Goal: Task Accomplishment & Management: Use online tool/utility

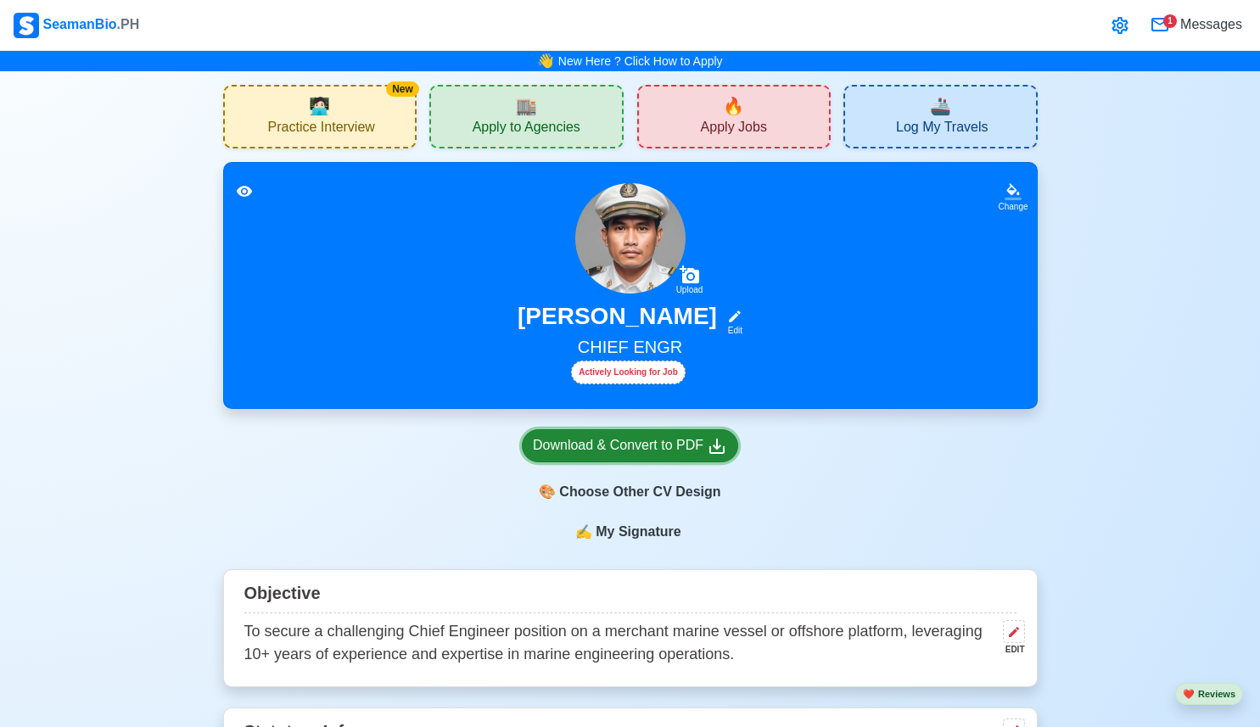
click at [658, 453] on div "Download & Convert to PDF" at bounding box center [630, 445] width 194 height 21
click at [785, 546] on div "✍️ My Signature" at bounding box center [630, 542] width 815 height 41
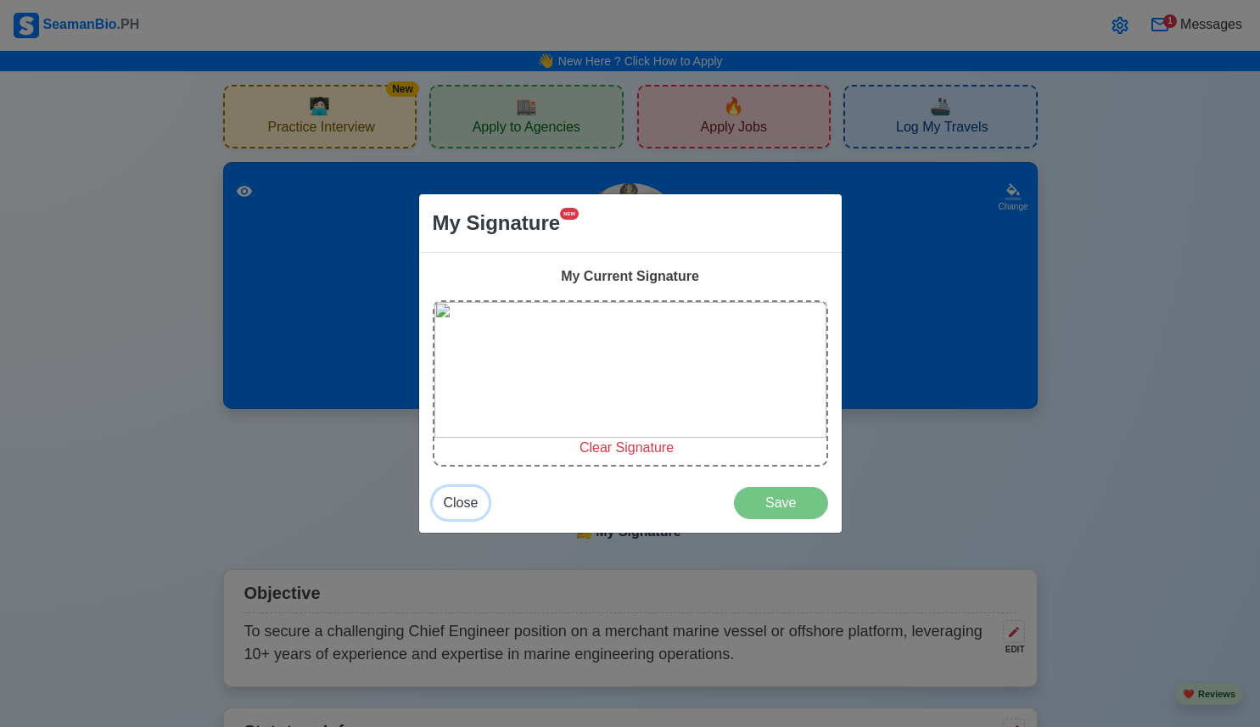
click at [475, 504] on span "Close" at bounding box center [461, 502] width 35 height 14
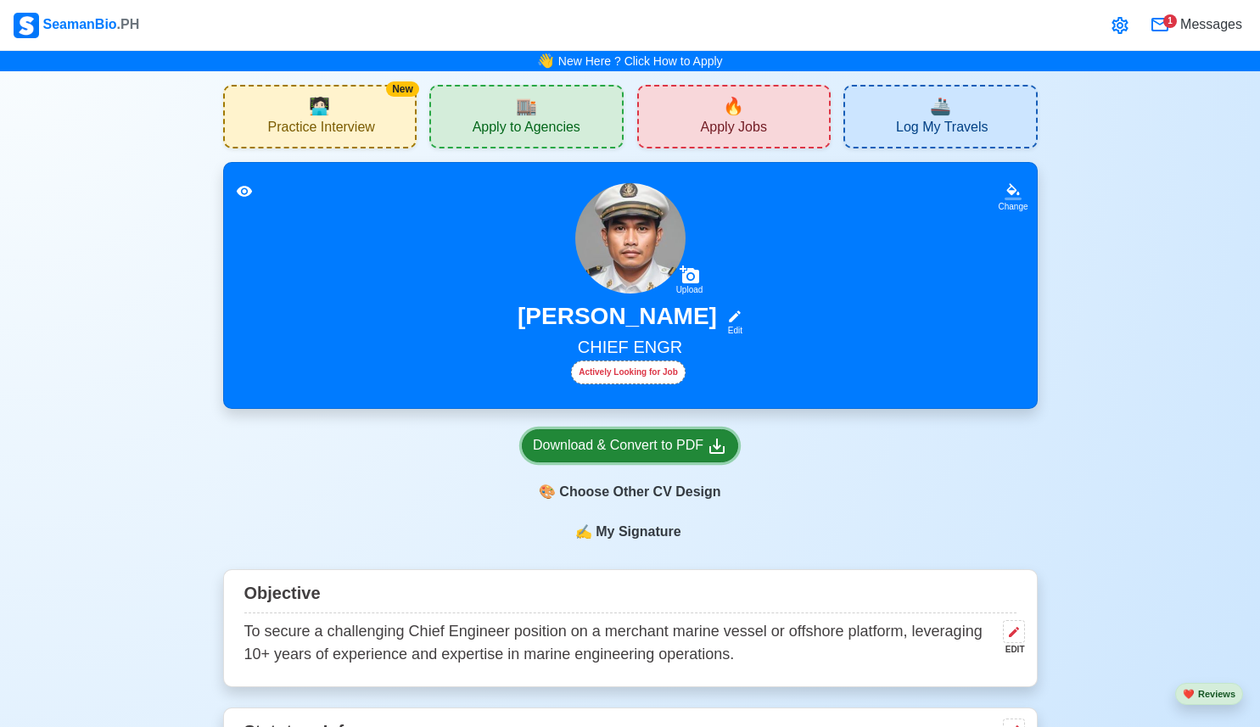
click at [663, 445] on div "Download & Convert to PDF" at bounding box center [630, 445] width 194 height 21
click at [239, 185] on icon at bounding box center [244, 191] width 17 height 17
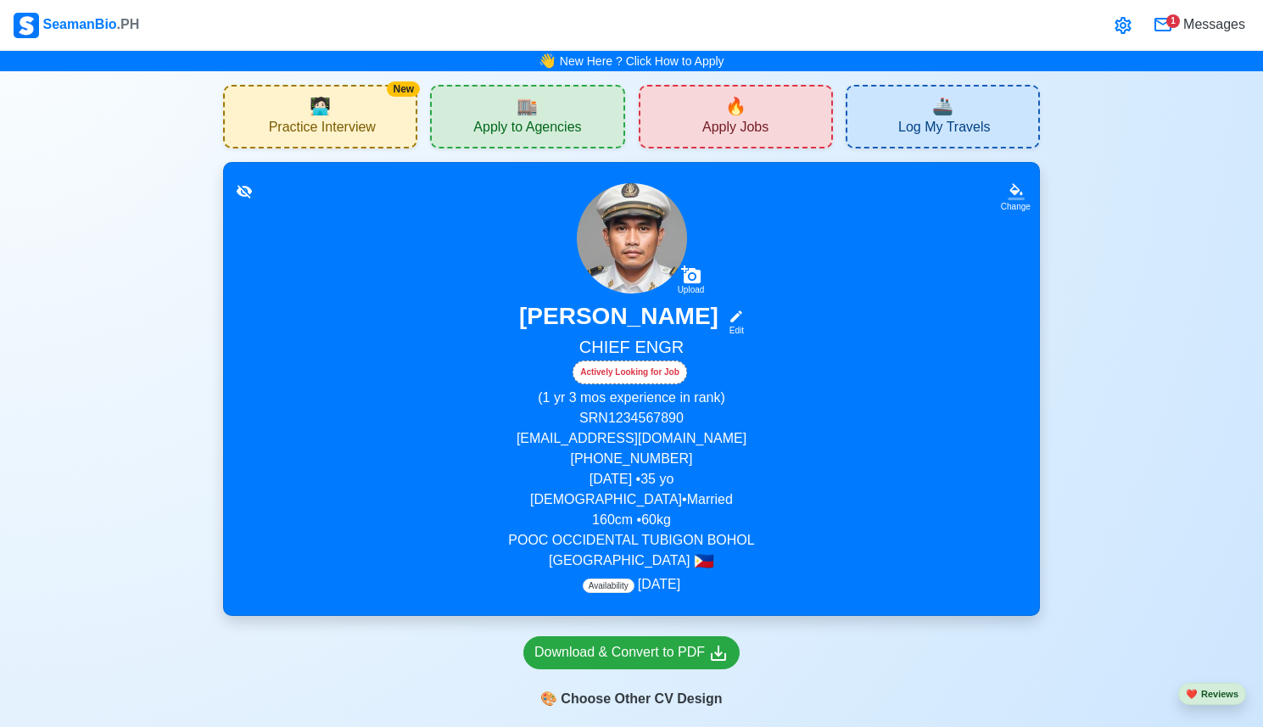
click at [239, 185] on icon at bounding box center [244, 191] width 17 height 17
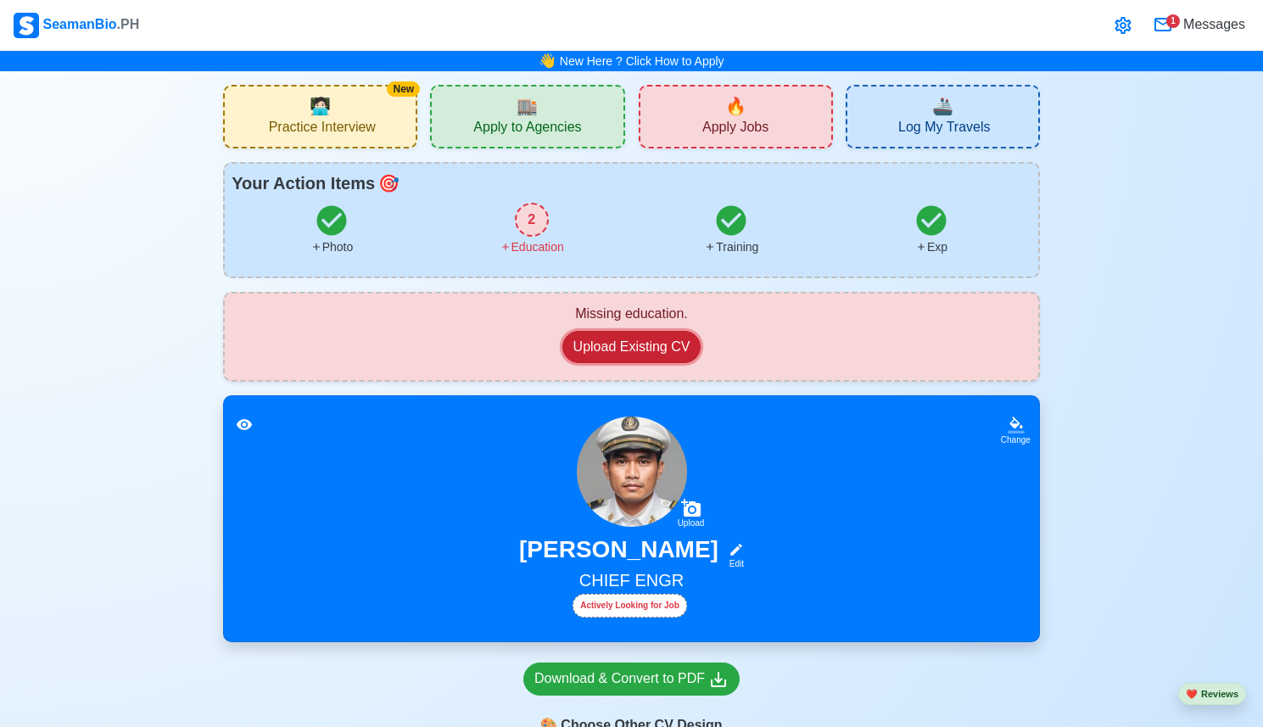
click at [667, 354] on button "Upload Existing CV" at bounding box center [632, 347] width 139 height 32
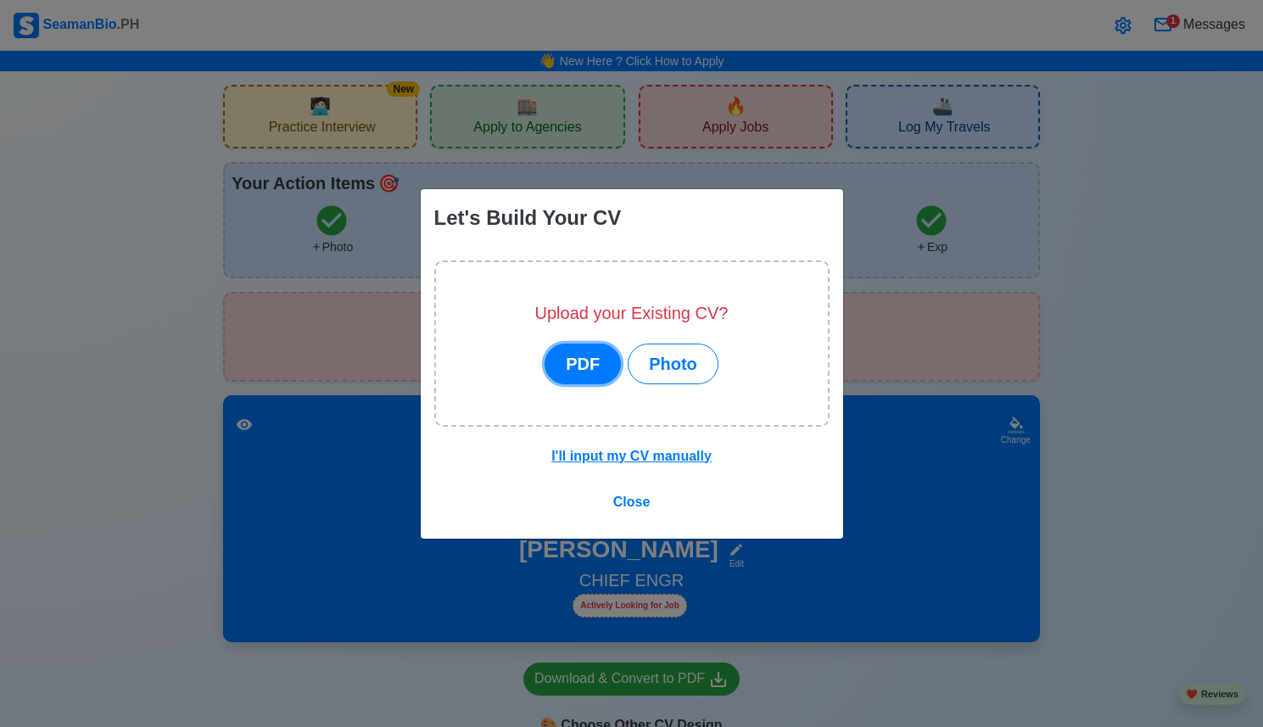
click at [585, 355] on button "PDF" at bounding box center [583, 364] width 76 height 41
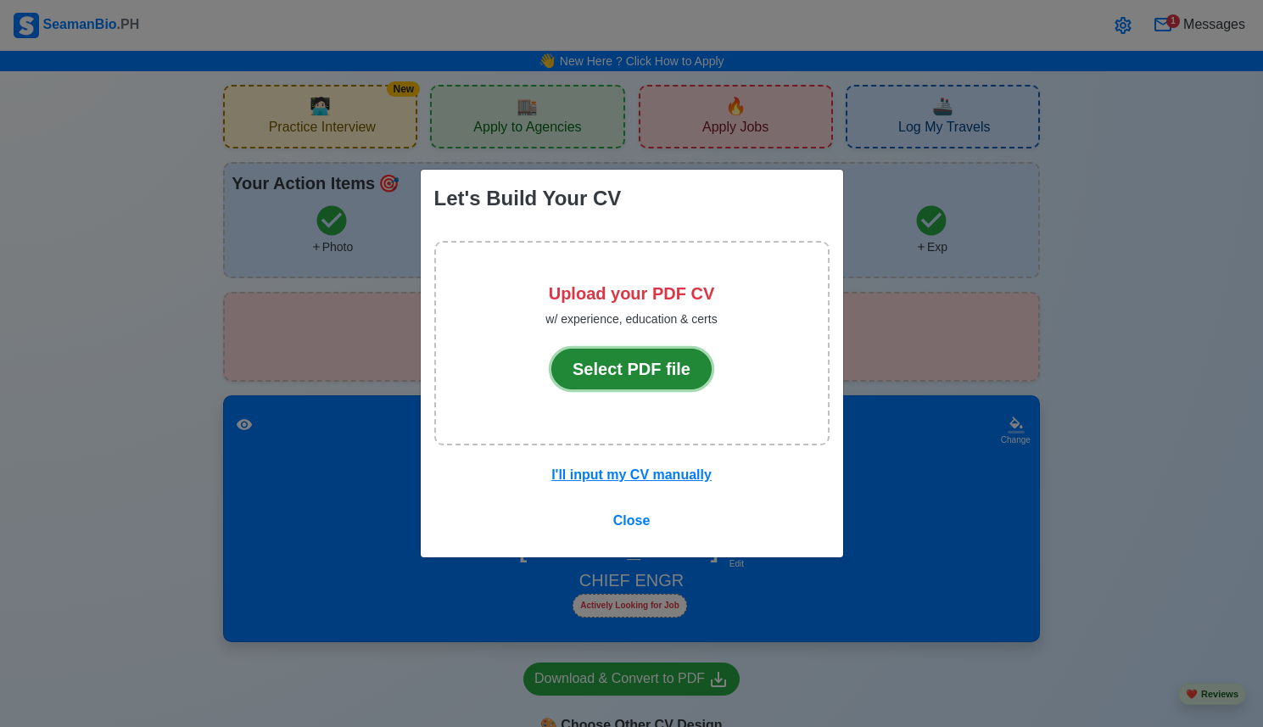
click at [597, 363] on button "Select PDF file" at bounding box center [631, 369] width 160 height 41
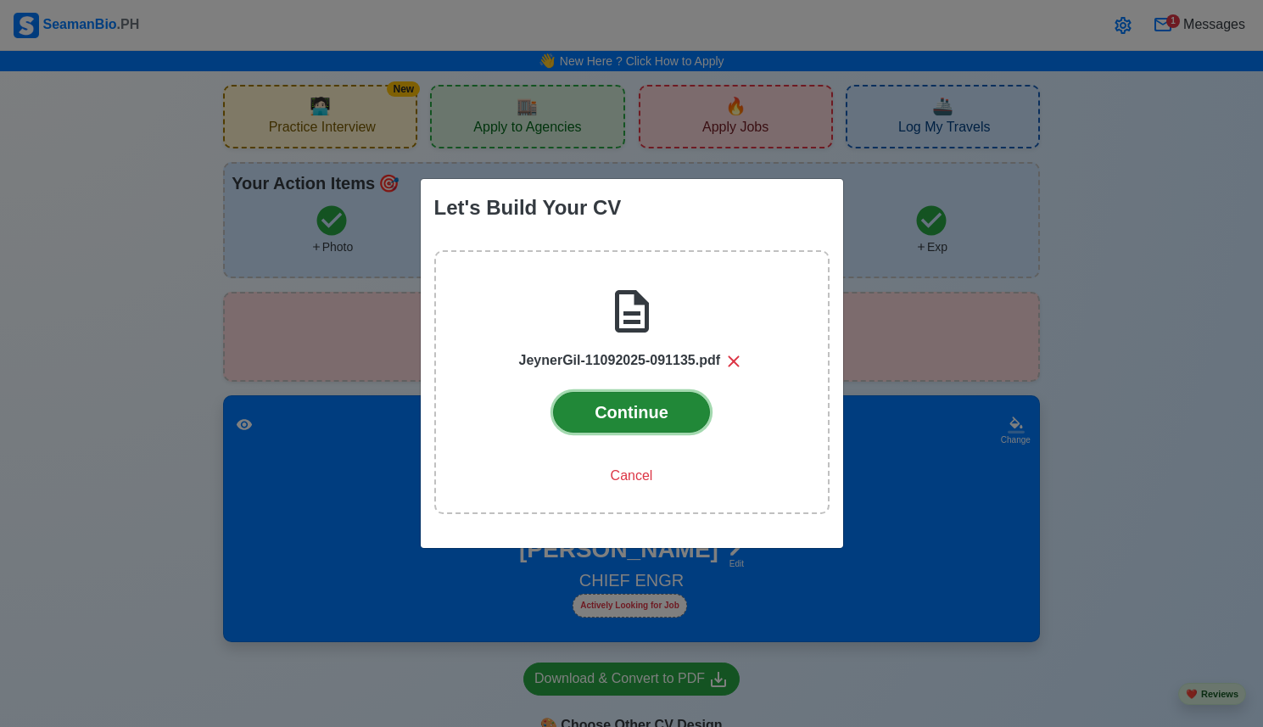
click at [656, 411] on button "Continue" at bounding box center [631, 412] width 157 height 41
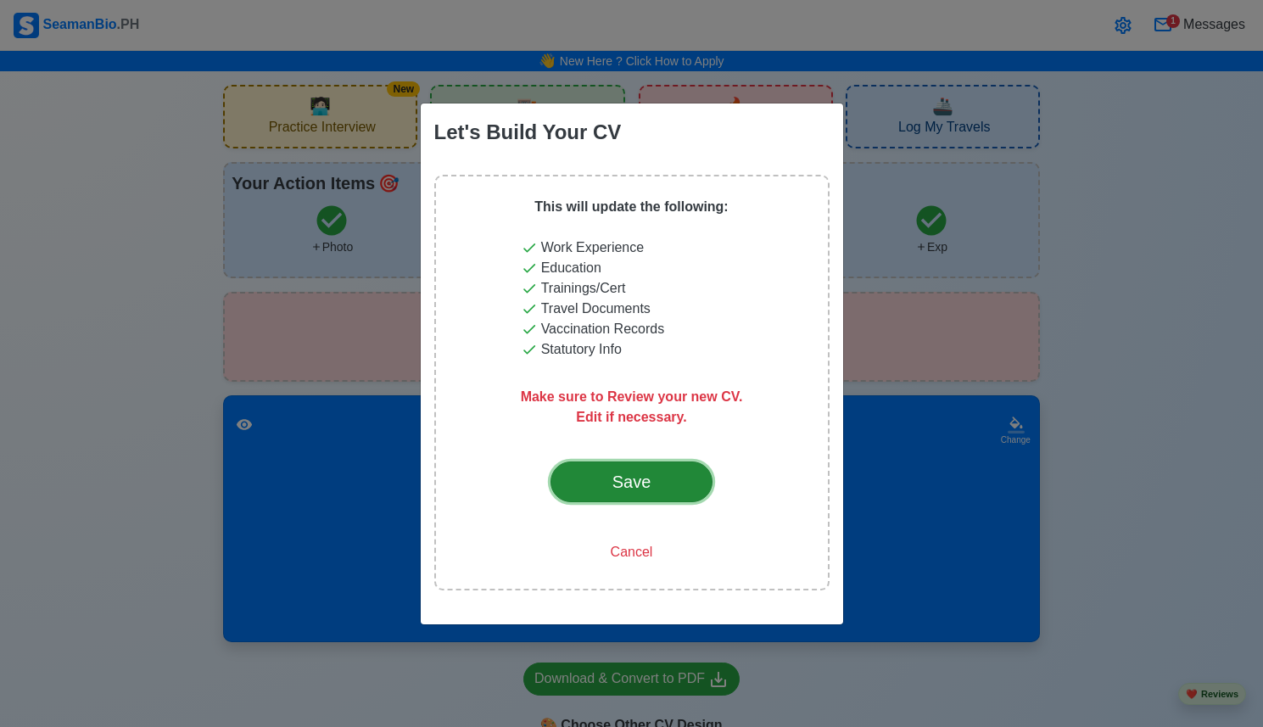
click at [647, 495] on button "Save" at bounding box center [632, 482] width 163 height 41
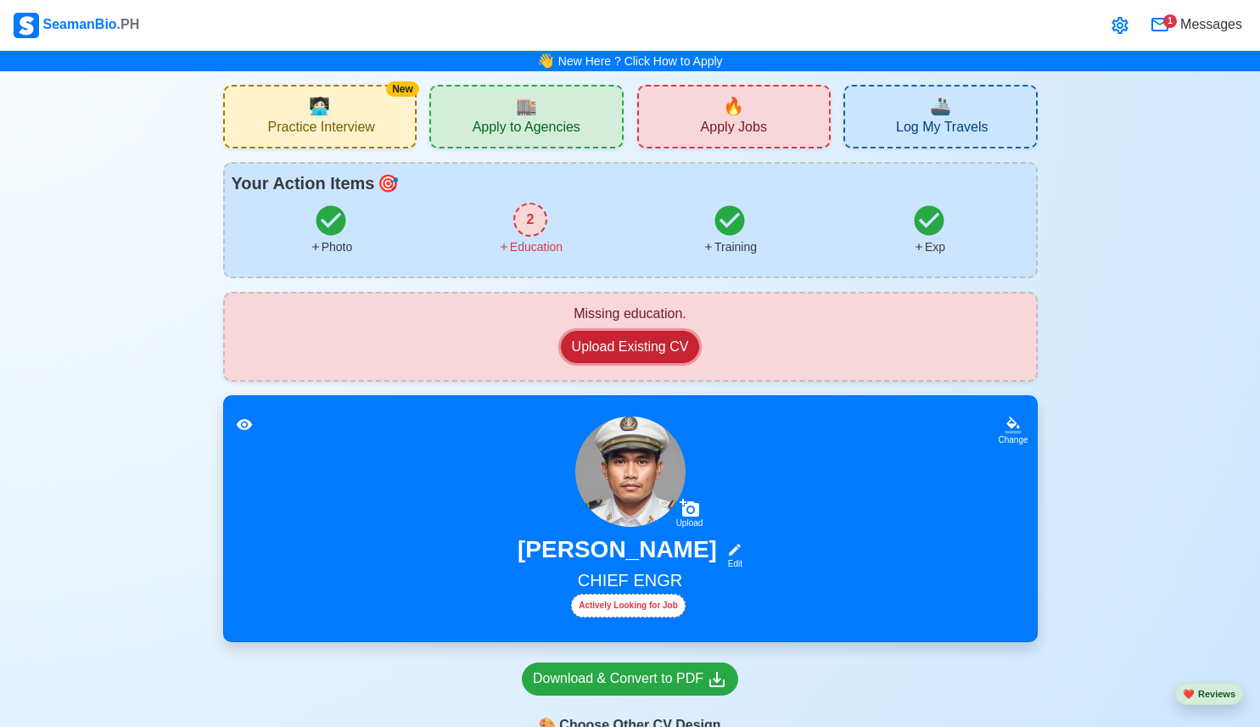
click at [648, 350] on button "Upload Existing CV" at bounding box center [630, 347] width 139 height 32
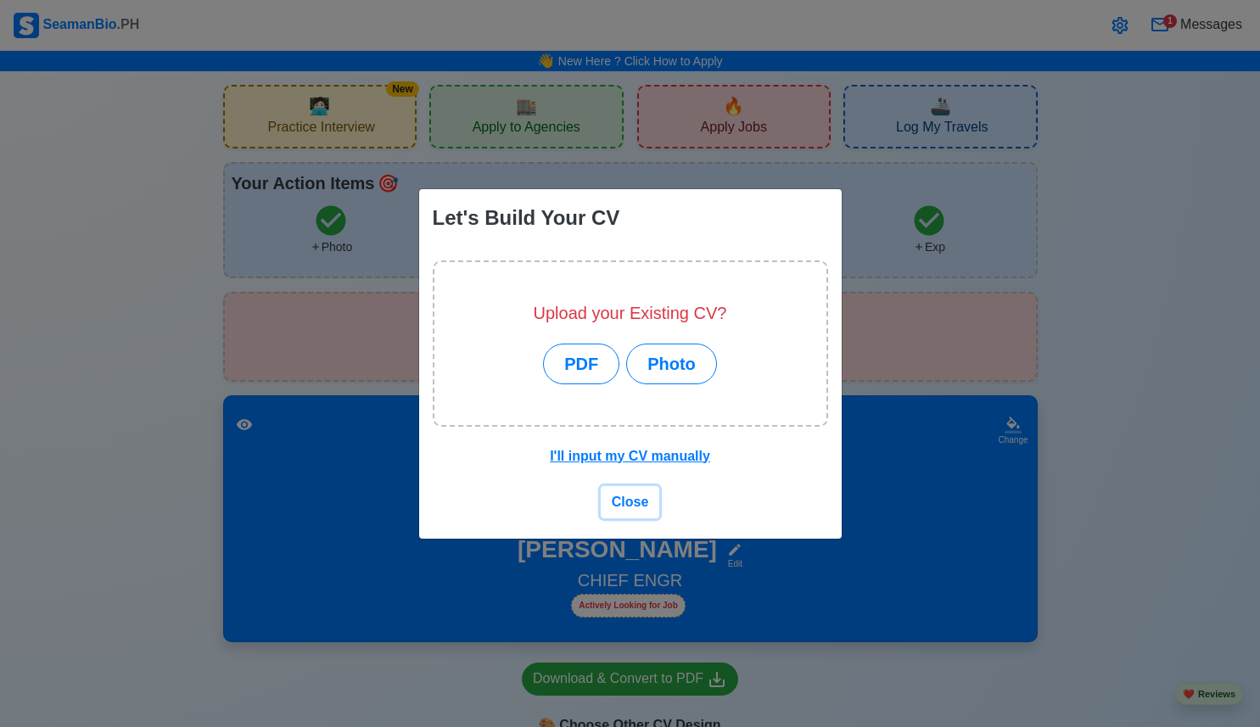
click at [627, 491] on button "Close" at bounding box center [630, 502] width 59 height 32
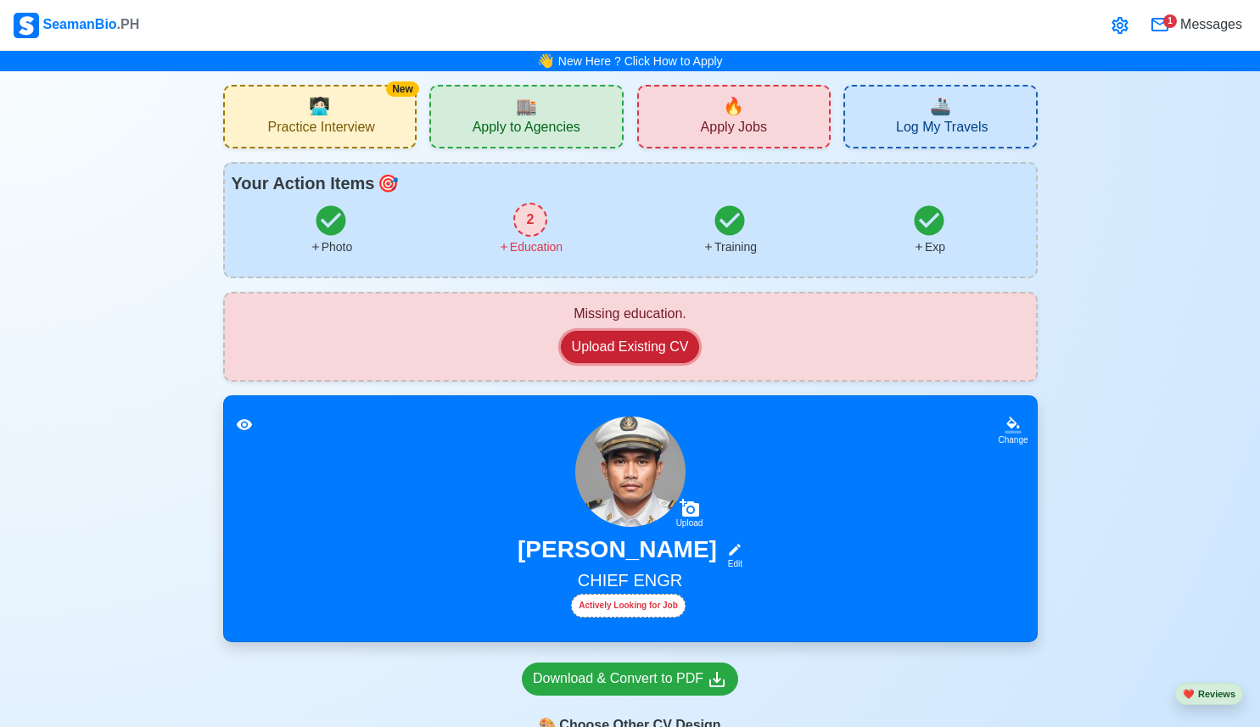
click at [599, 344] on button "Upload Existing CV" at bounding box center [630, 347] width 139 height 32
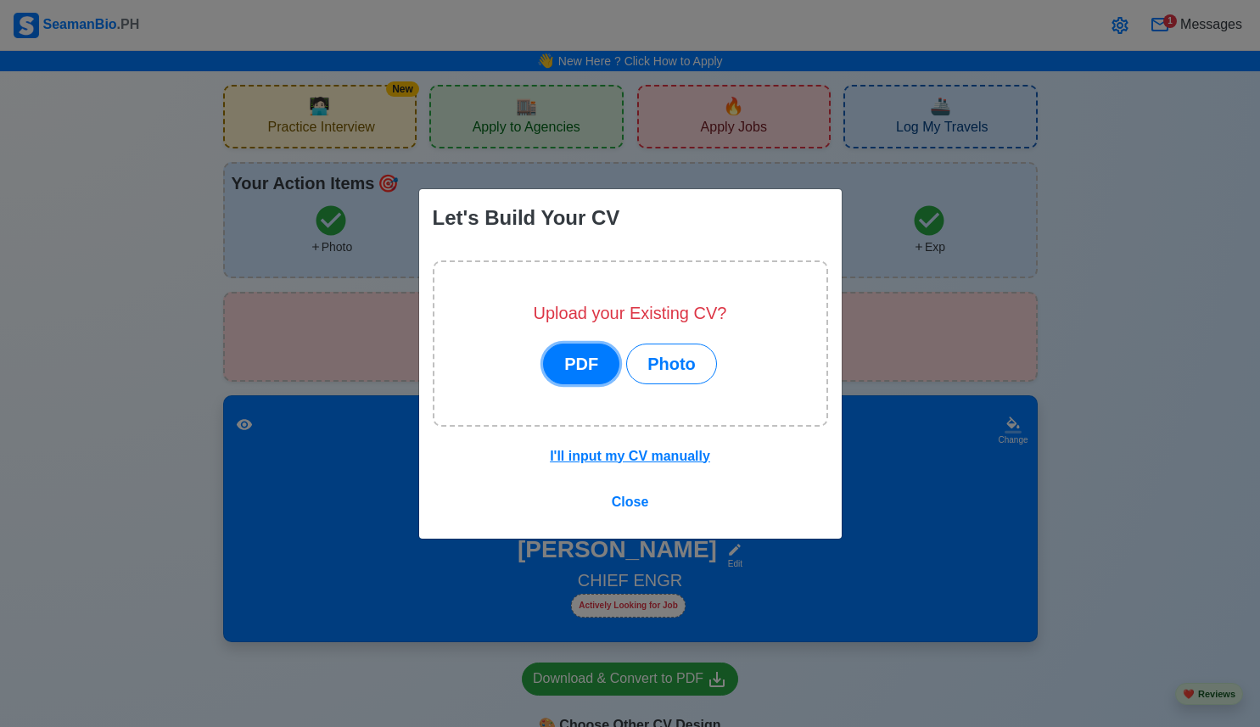
click at [585, 356] on button "PDF" at bounding box center [581, 364] width 76 height 41
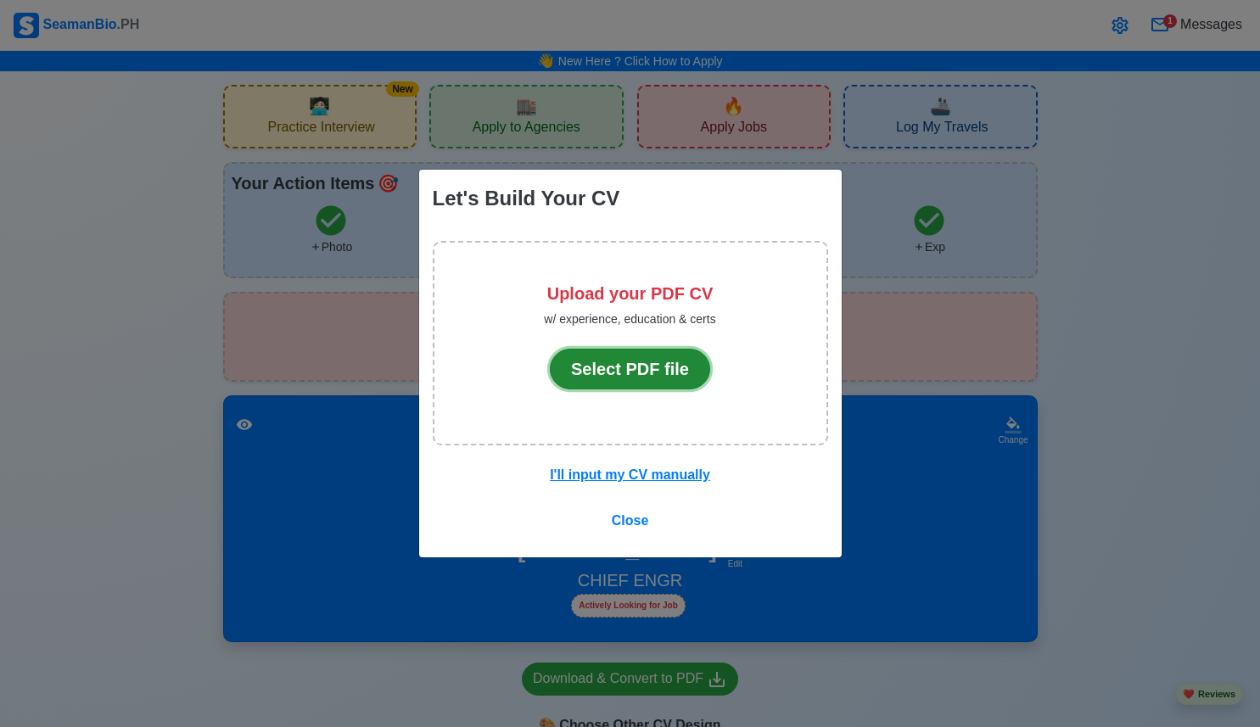
click at [597, 376] on button "Select PDF file" at bounding box center [630, 369] width 160 height 41
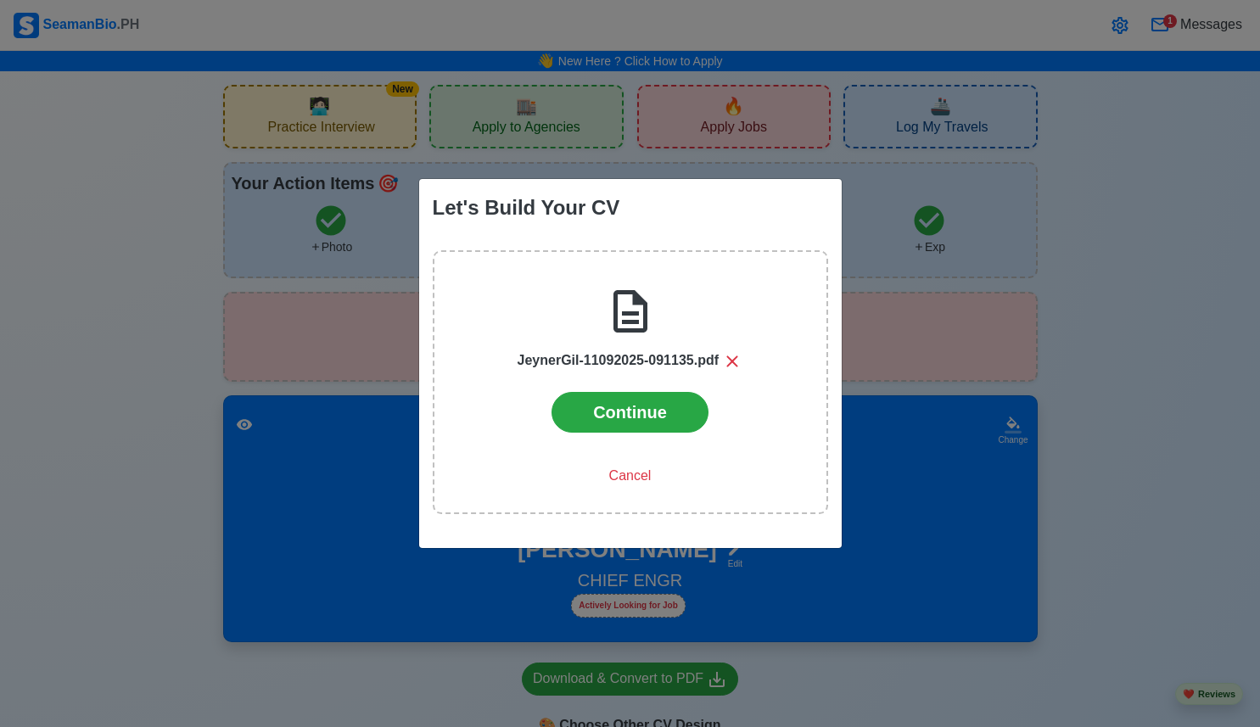
click at [738, 357] on icon at bounding box center [732, 361] width 11 height 11
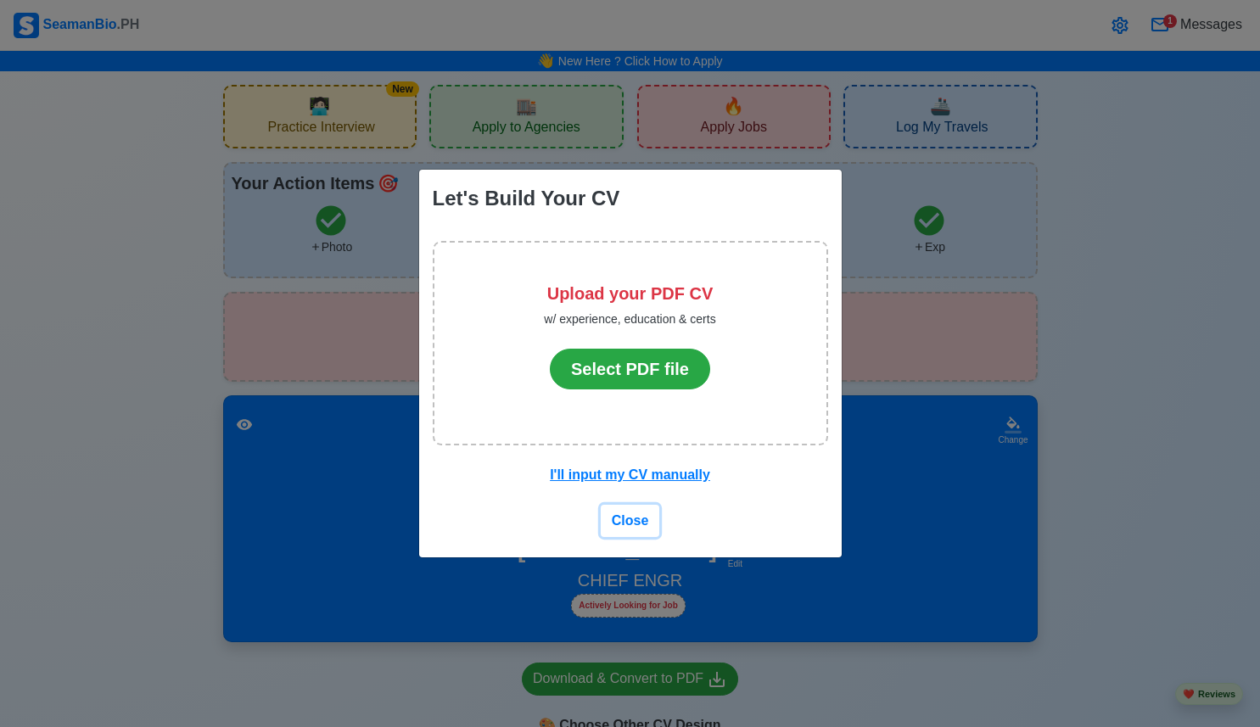
click at [640, 522] on span "Close" at bounding box center [630, 520] width 37 height 14
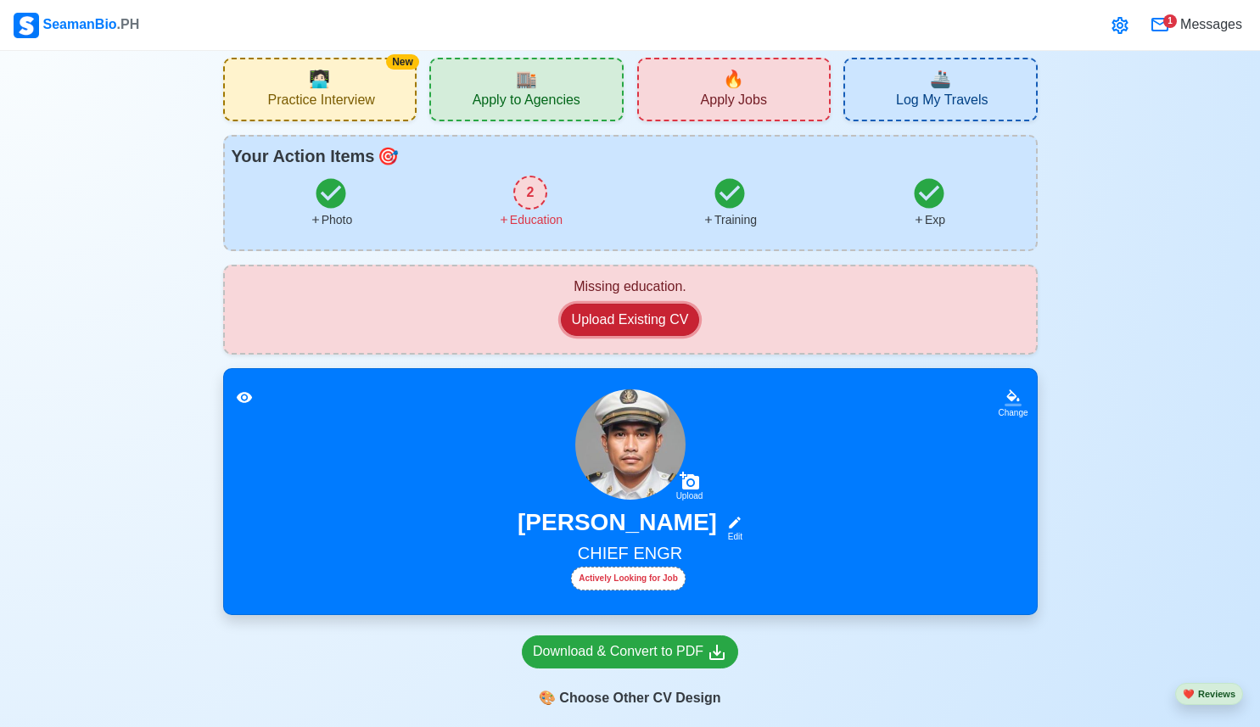
scroll to position [28, 0]
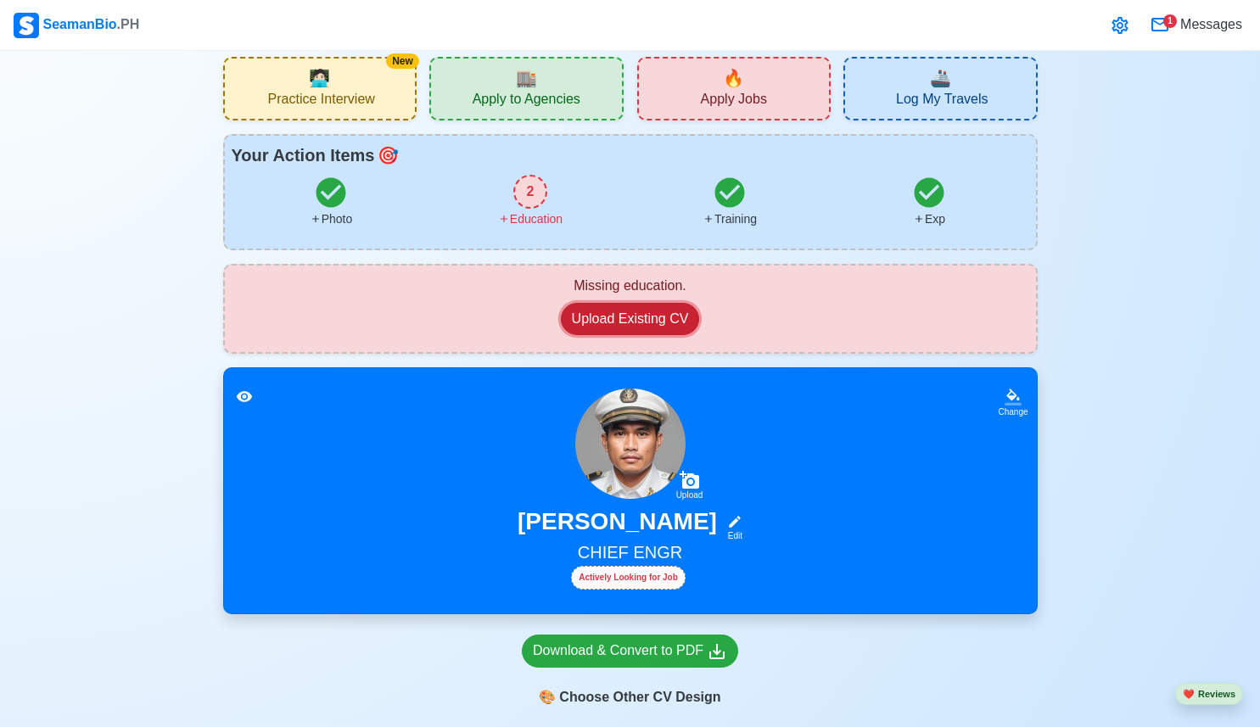
click at [680, 314] on button "Upload Existing CV" at bounding box center [630, 319] width 139 height 32
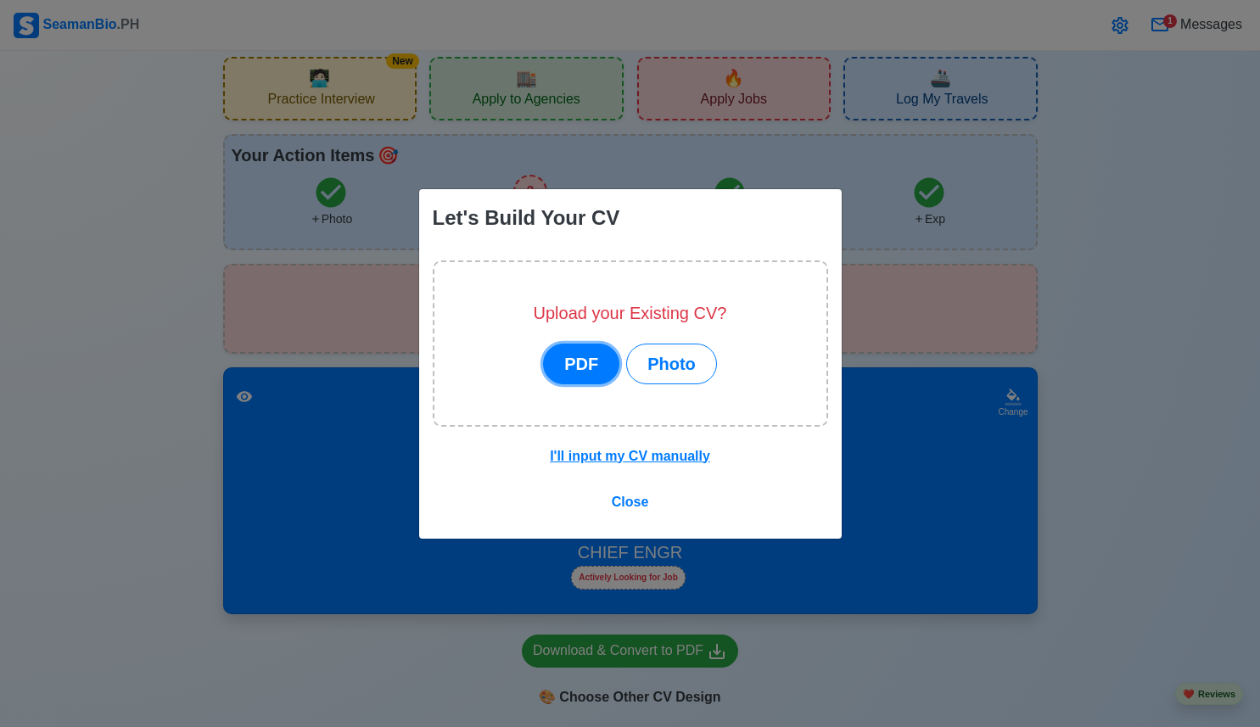
click at [603, 370] on button "PDF" at bounding box center [581, 364] width 76 height 41
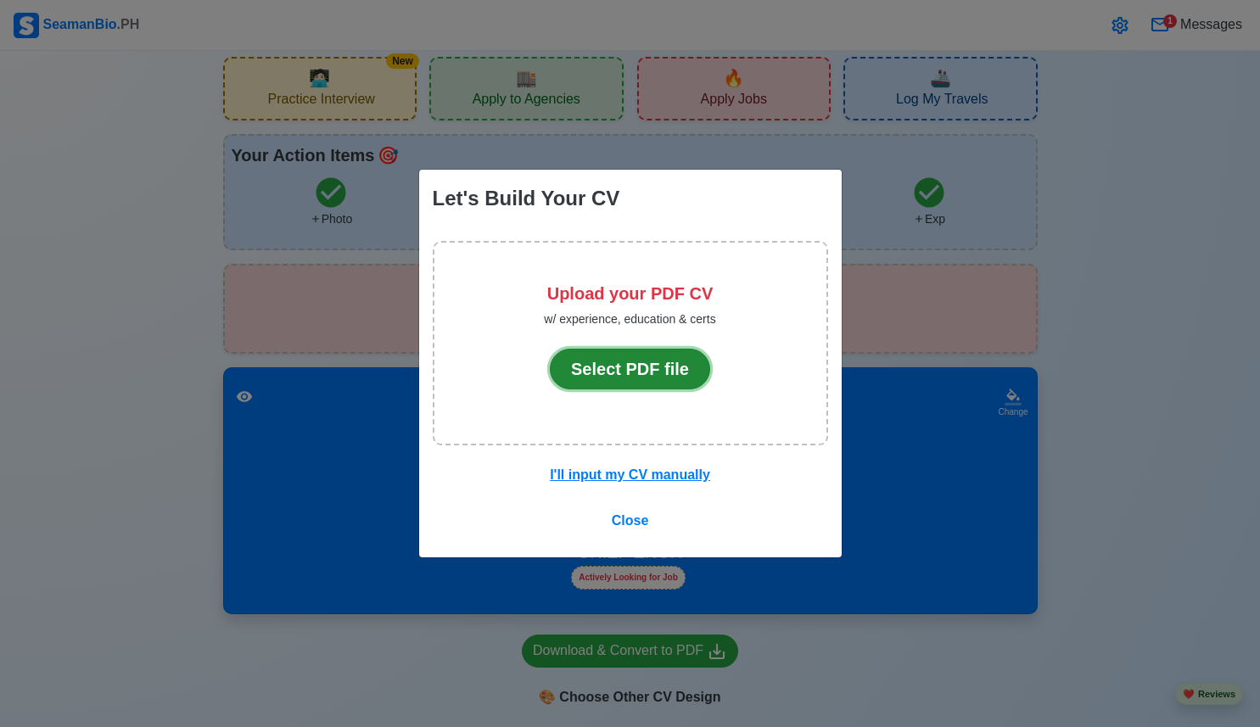
click at [603, 370] on button "Select PDF file" at bounding box center [630, 369] width 160 height 41
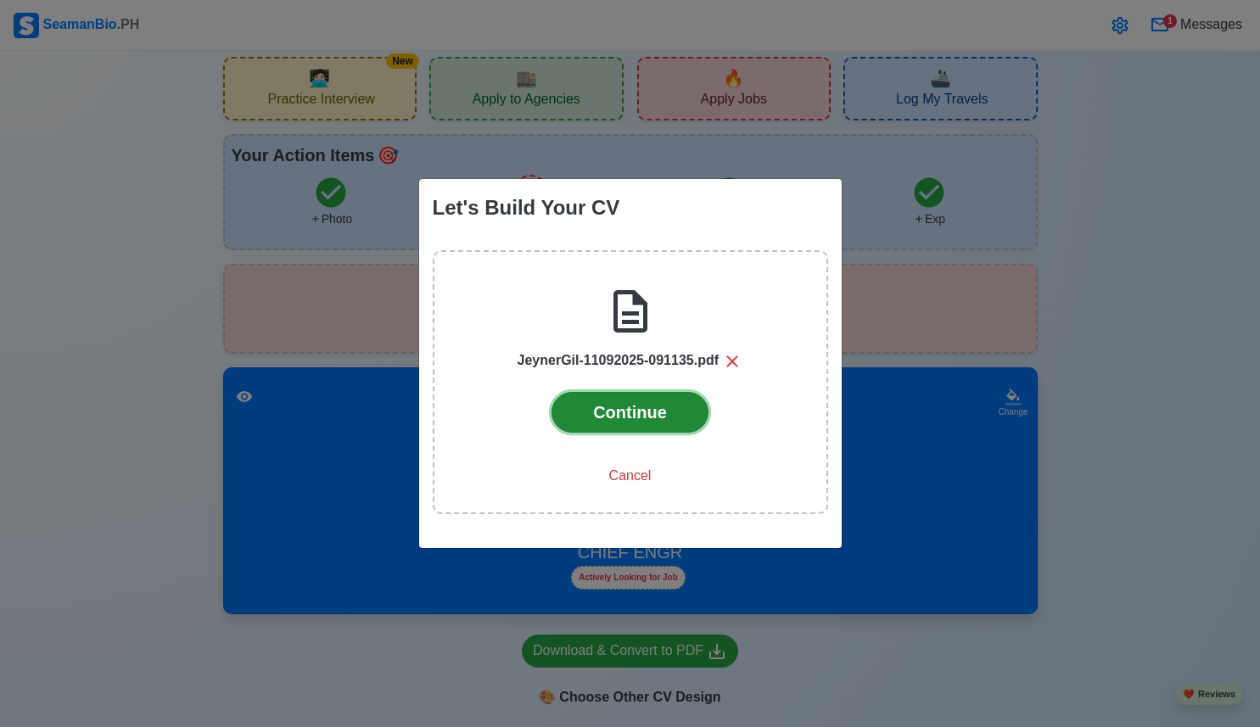
click at [658, 406] on button "Continue" at bounding box center [629, 412] width 157 height 41
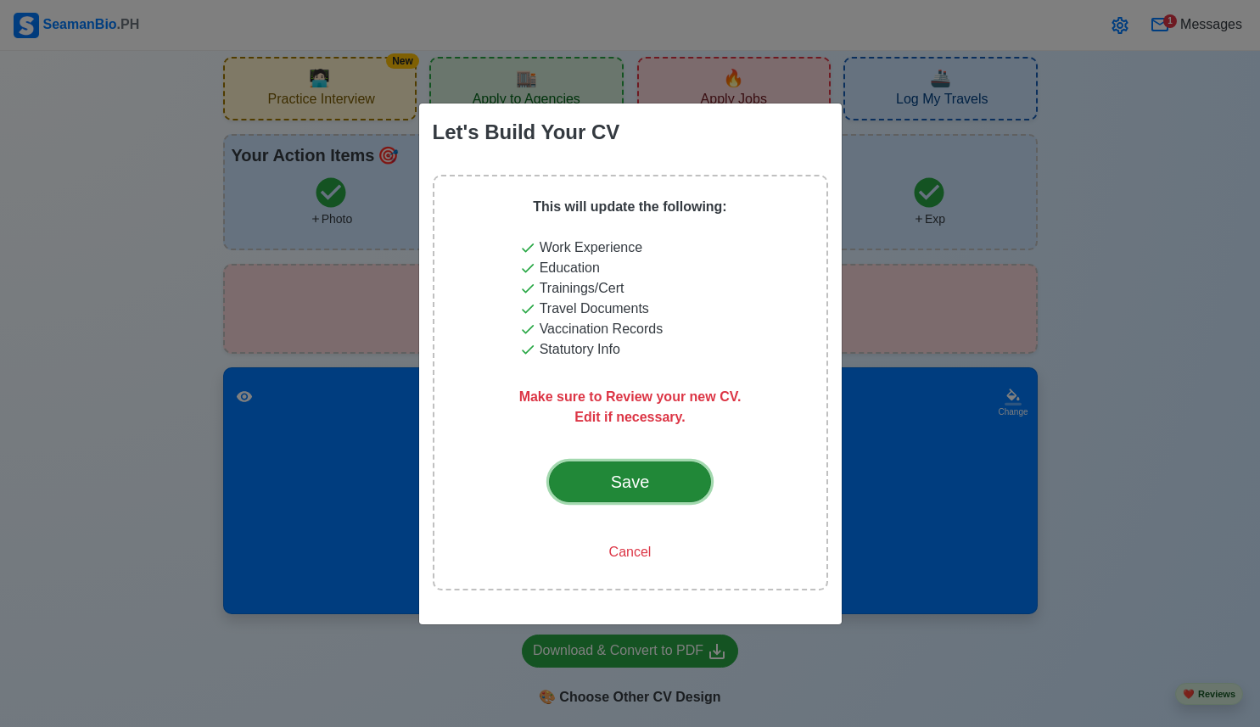
click at [597, 473] on div "Save" at bounding box center [631, 481] width 80 height 25
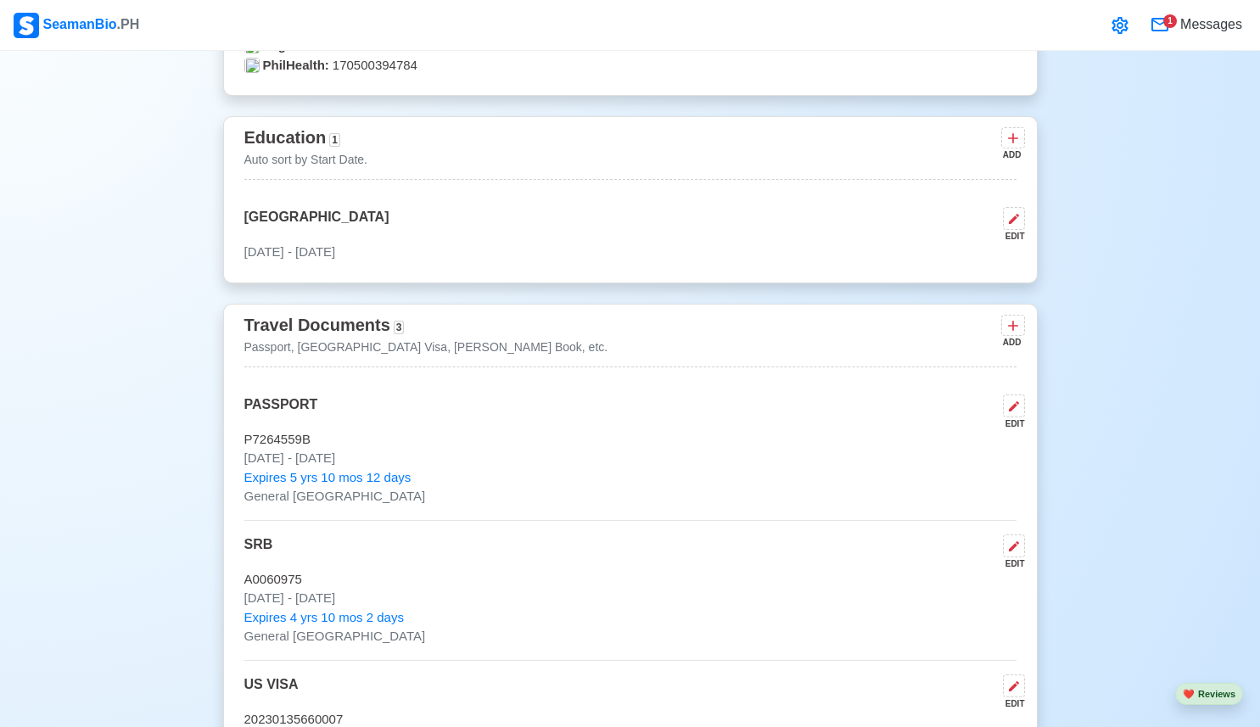
scroll to position [414, 0]
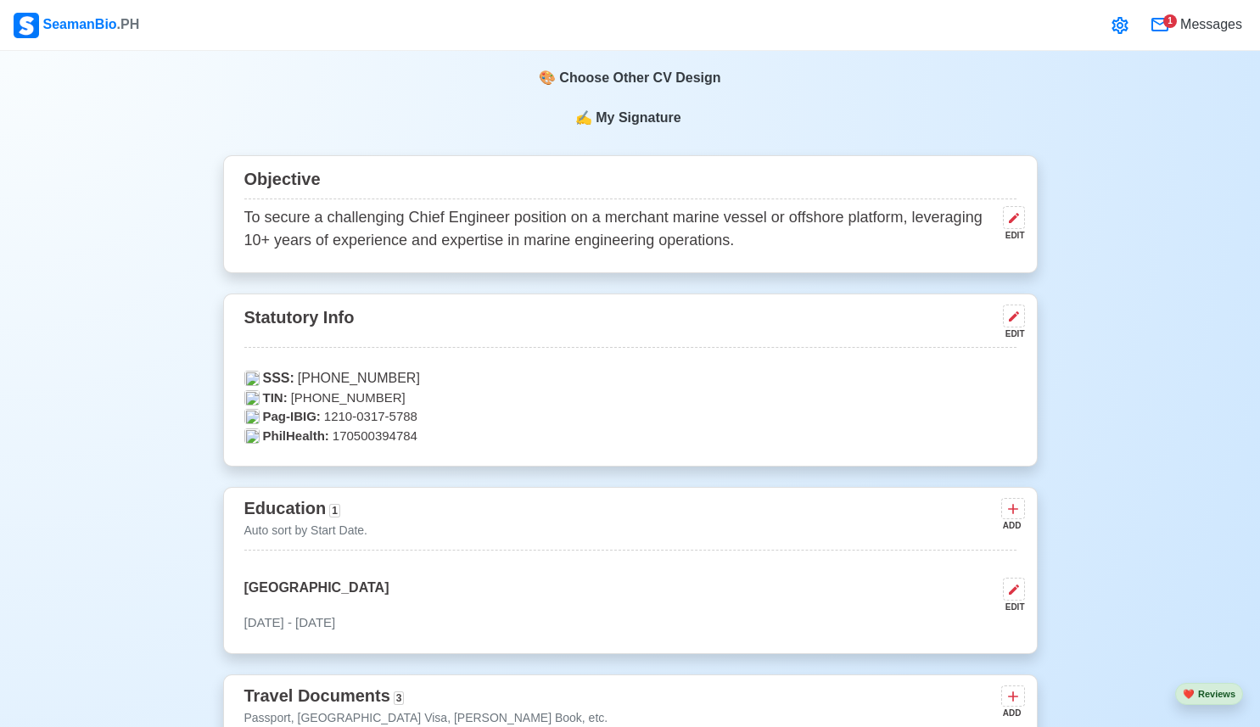
click at [1163, 18] on div "1" at bounding box center [1170, 21] width 14 height 14
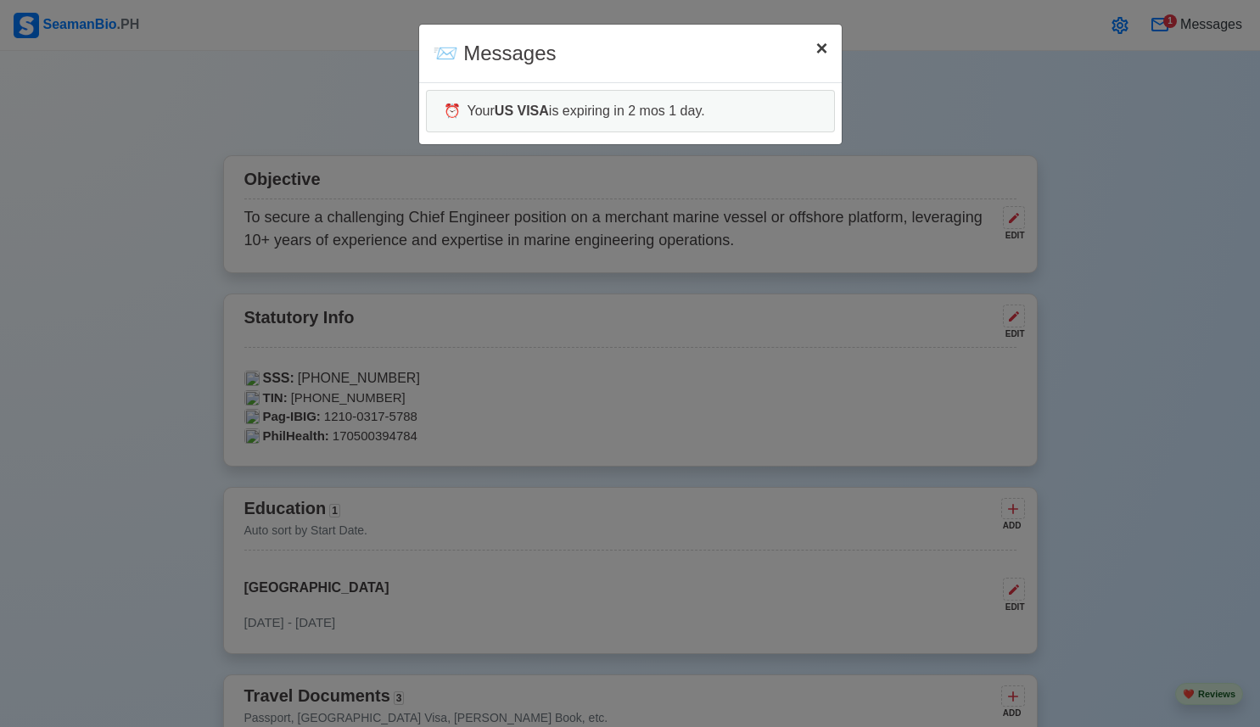
click at [832, 46] on button "× Close" at bounding box center [821, 49] width 39 height 48
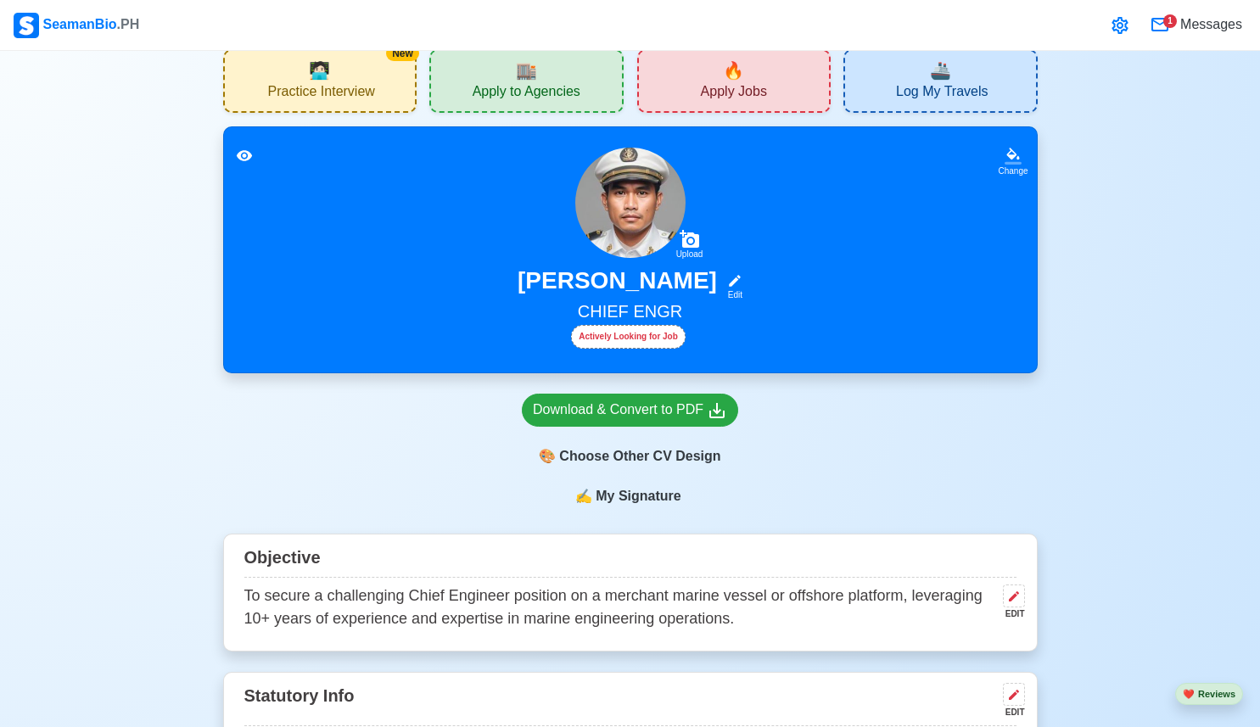
scroll to position [0, 0]
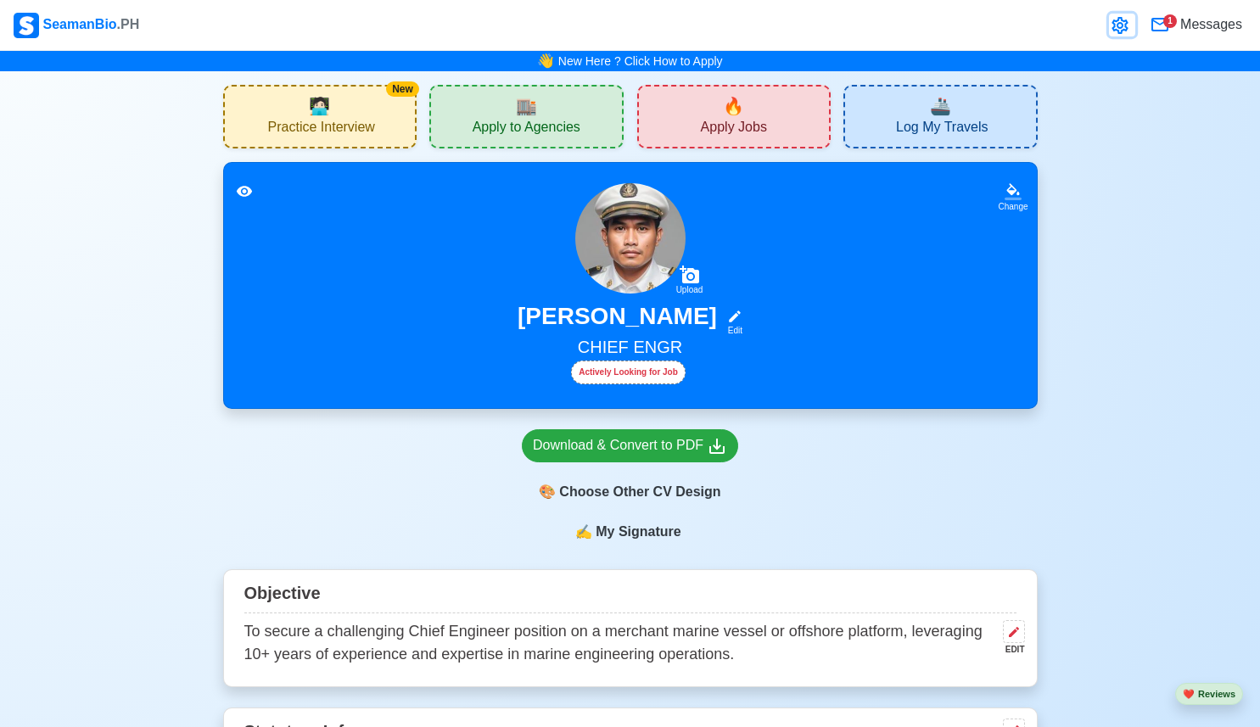
click at [1118, 20] on icon at bounding box center [1120, 25] width 20 height 20
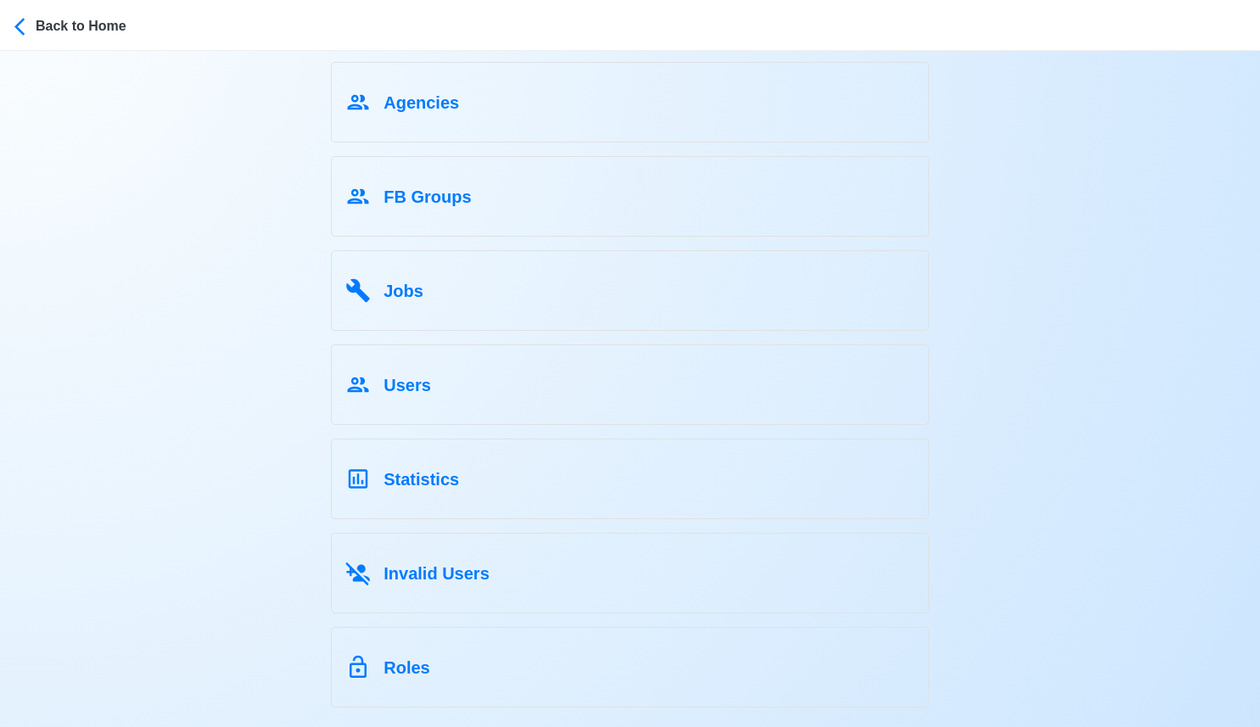
scroll to position [132, 0]
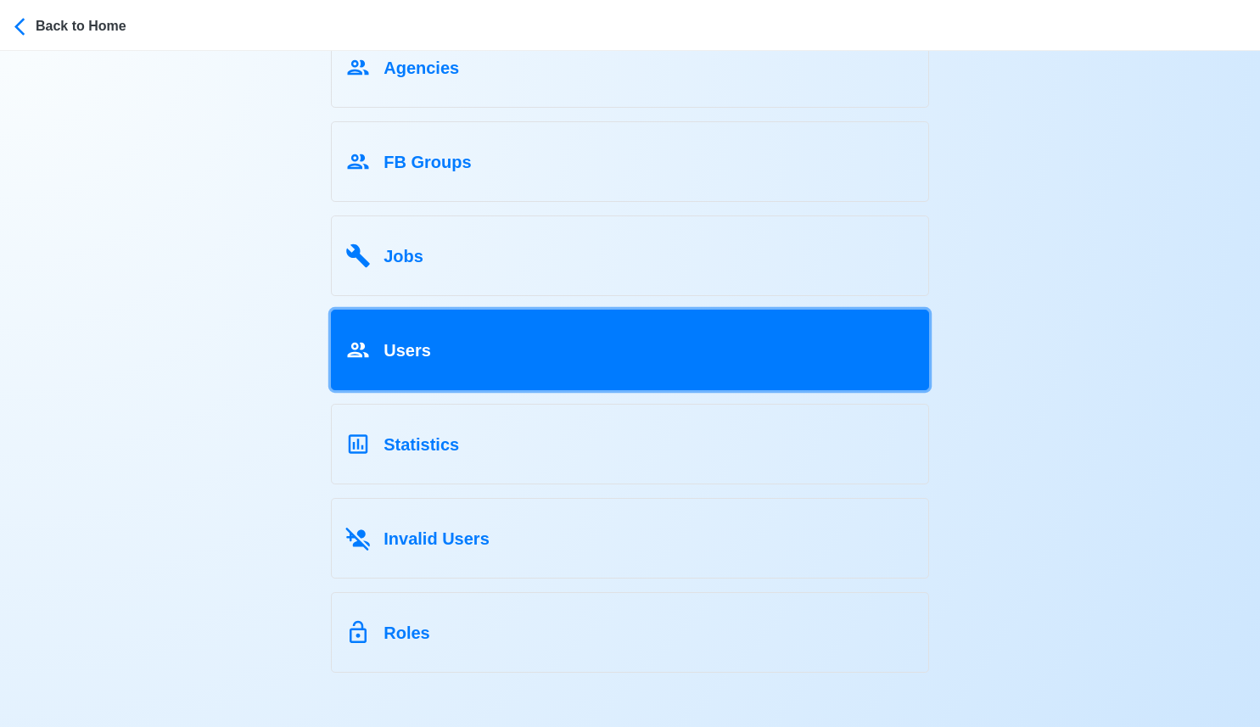
click at [767, 339] on div "Users" at bounding box center [629, 347] width 569 height 32
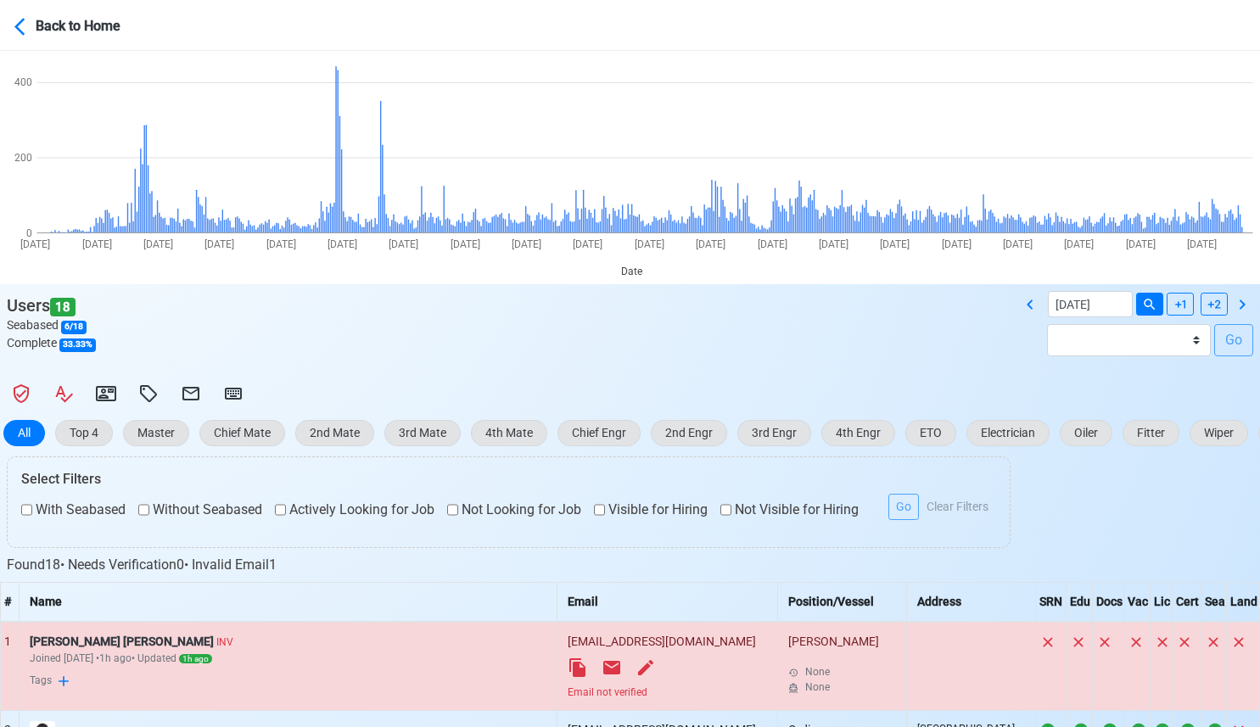
scroll to position [115, 0]
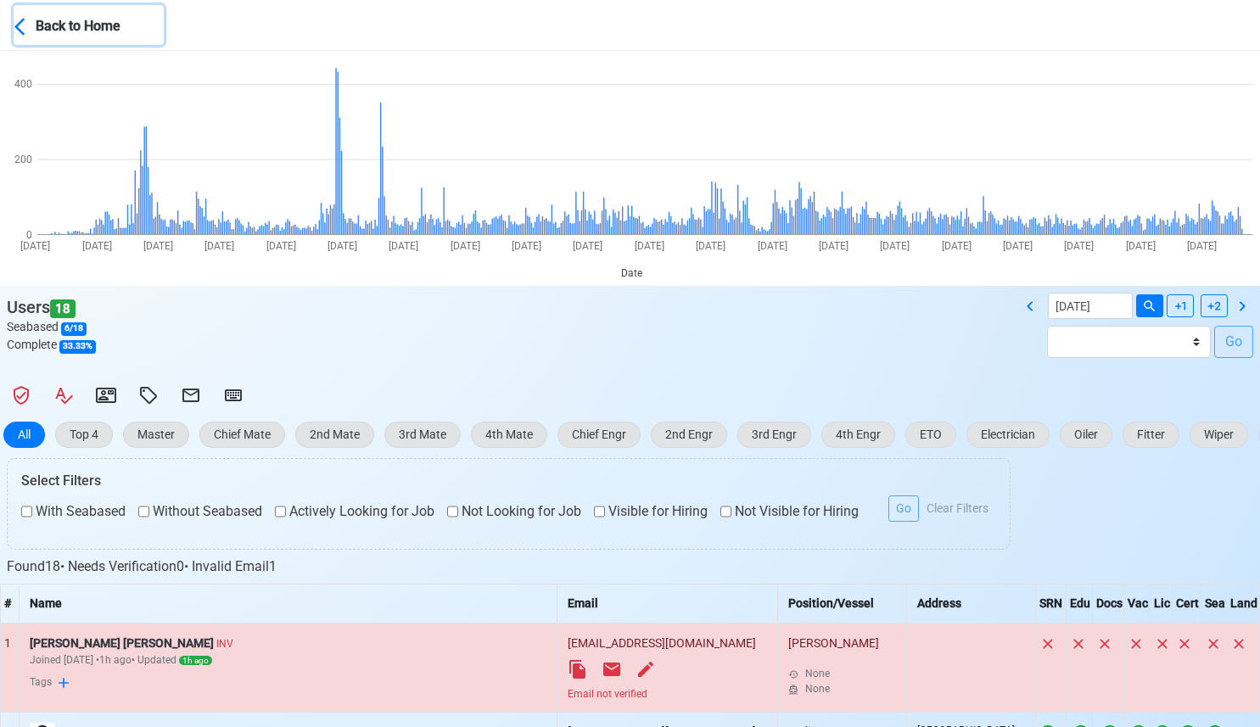
click at [112, 22] on div "Back to Home" at bounding box center [99, 25] width 127 height 24
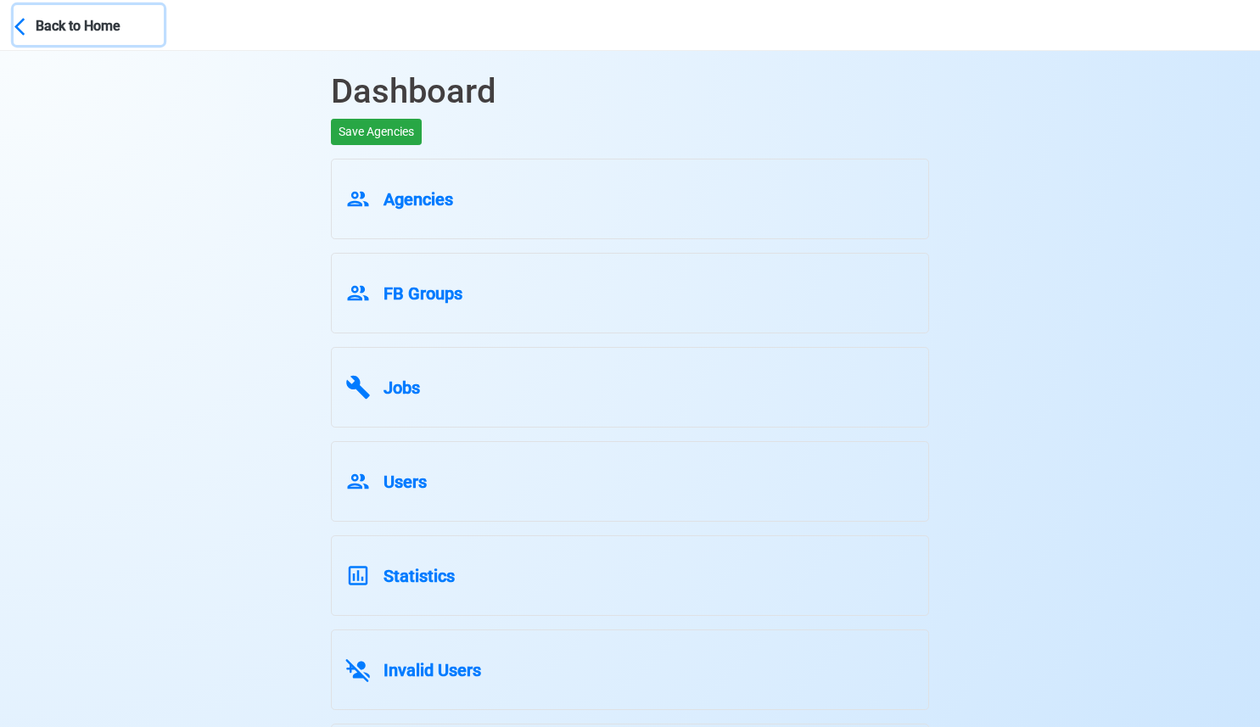
click at [63, 35] on div "Back to Home" at bounding box center [99, 25] width 127 height 24
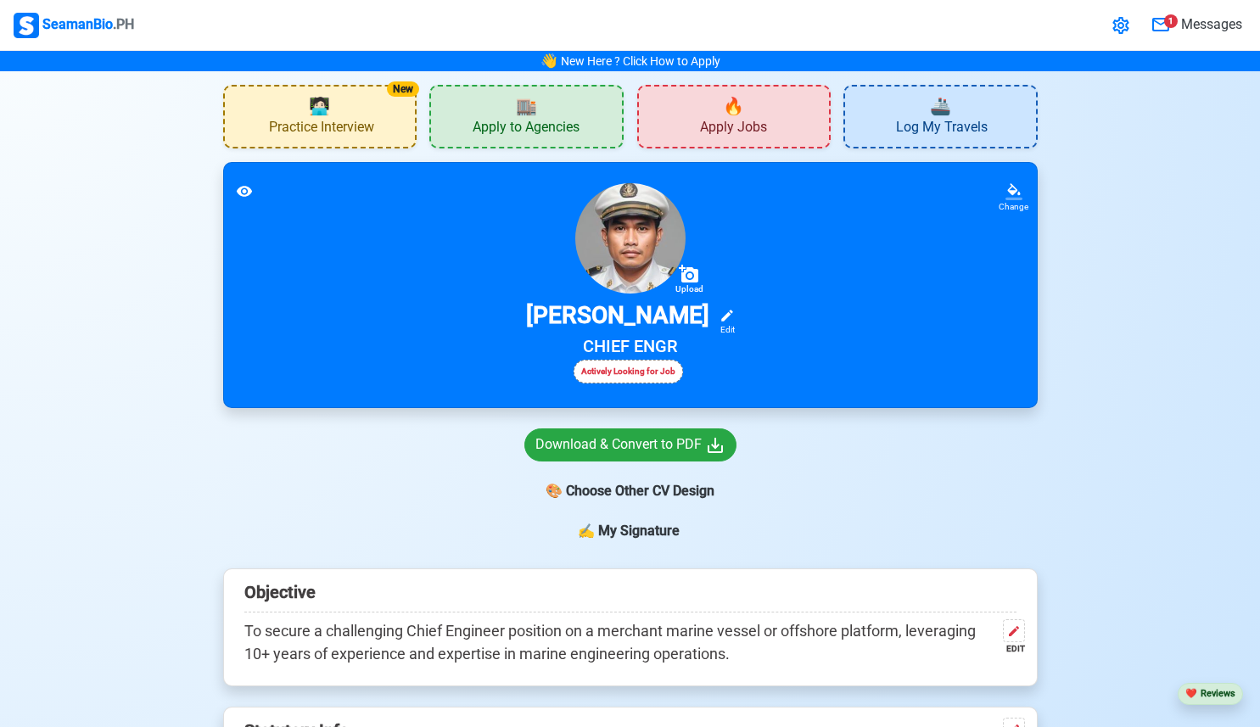
click at [500, 125] on span "Apply to Agencies" at bounding box center [526, 129] width 107 height 21
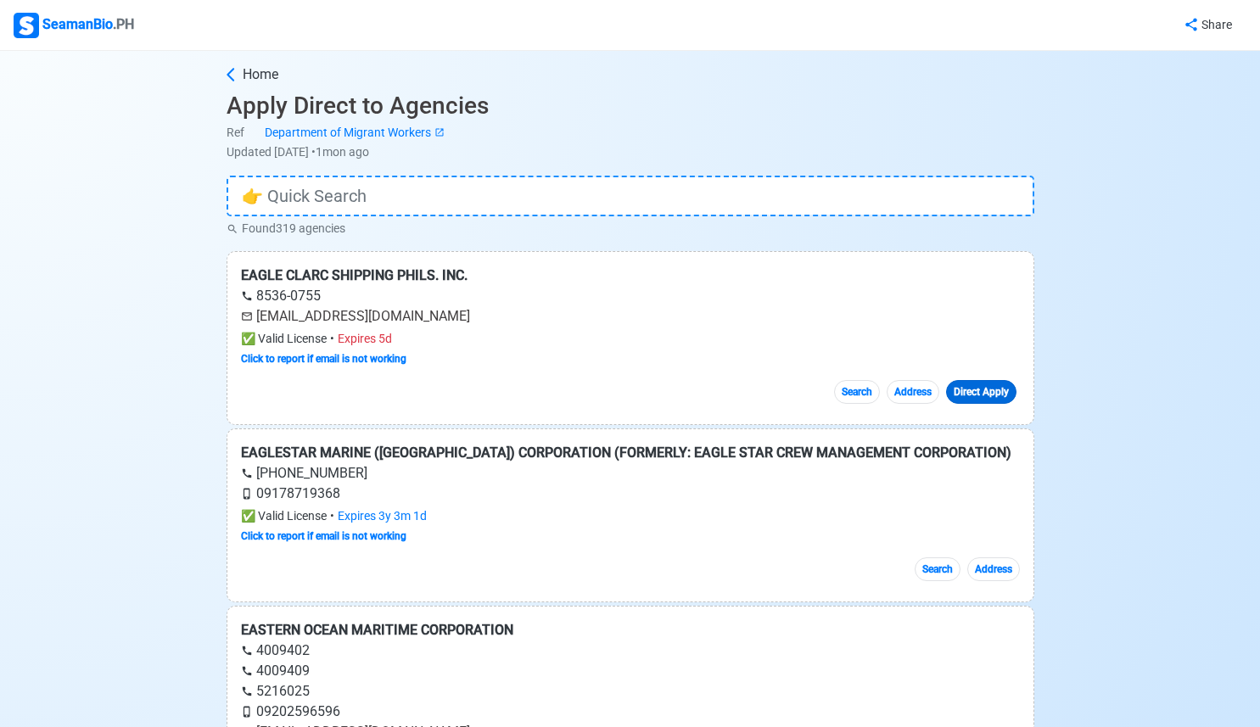
click at [972, 394] on link "Direct Apply" at bounding box center [981, 392] width 70 height 24
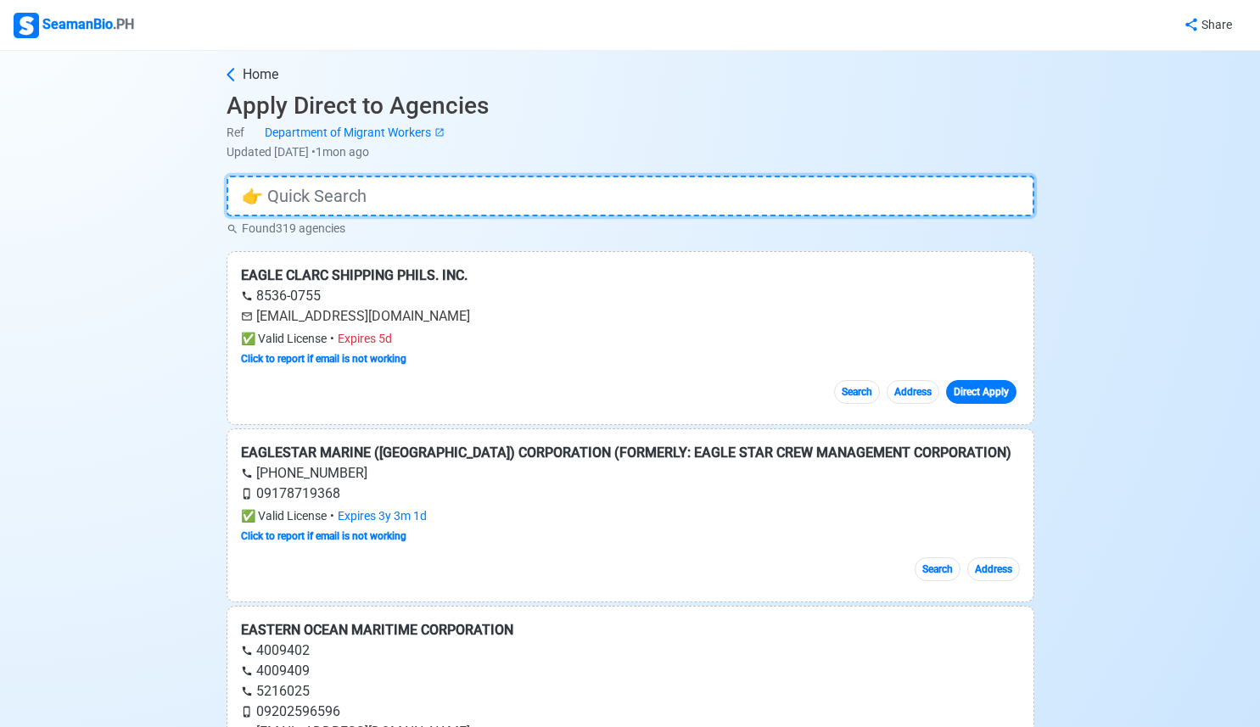
click at [495, 193] on input at bounding box center [631, 196] width 808 height 41
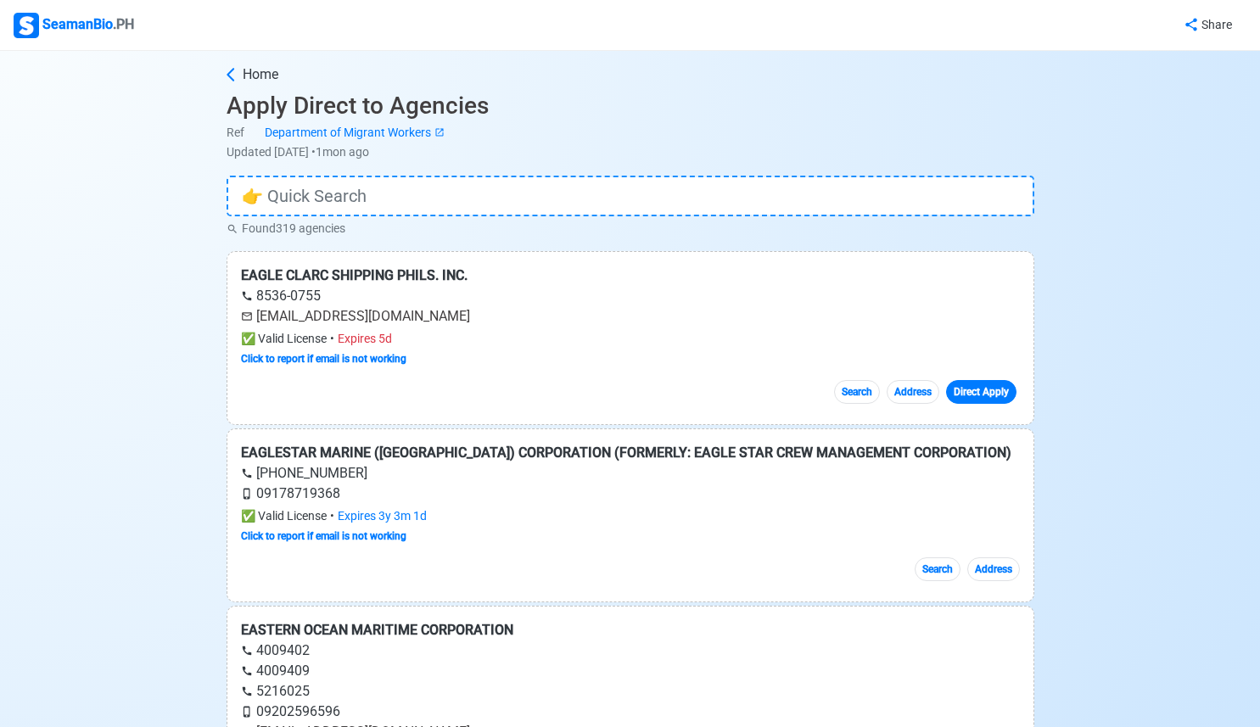
click at [983, 389] on link "Direct Apply" at bounding box center [981, 392] width 70 height 24
click at [268, 73] on span "Home" at bounding box center [261, 74] width 36 height 20
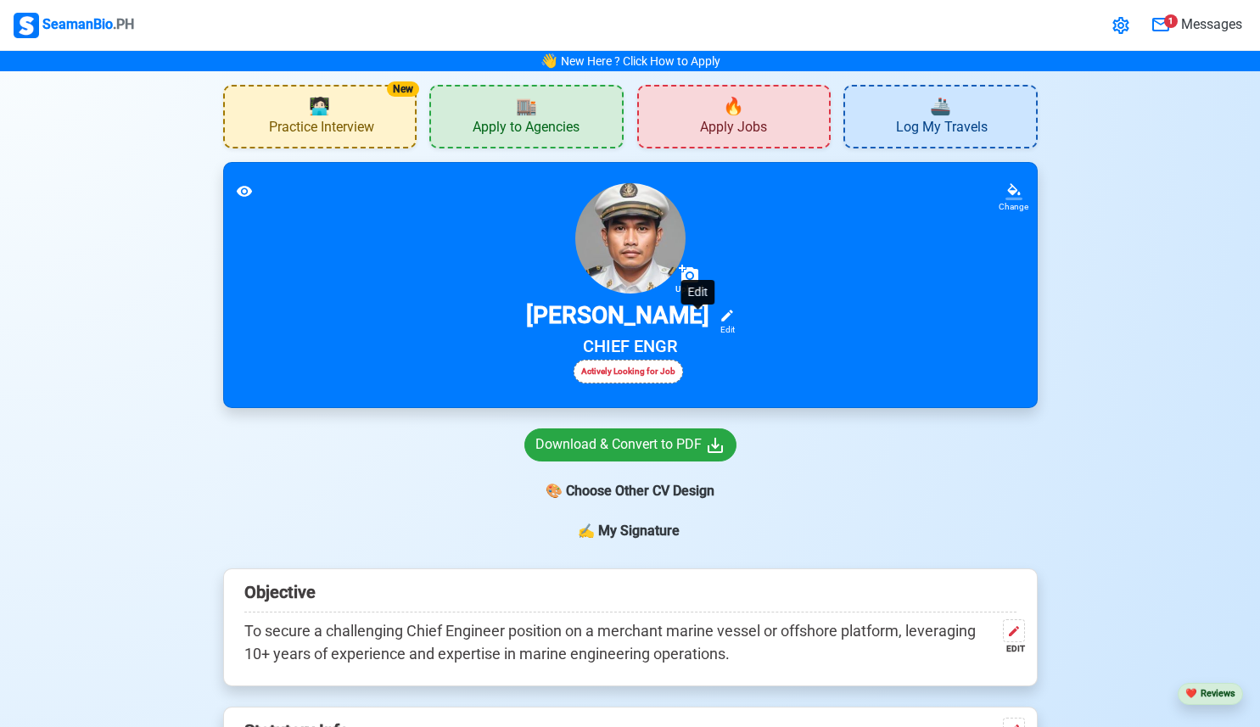
click at [719, 318] on icon at bounding box center [726, 315] width 15 height 15
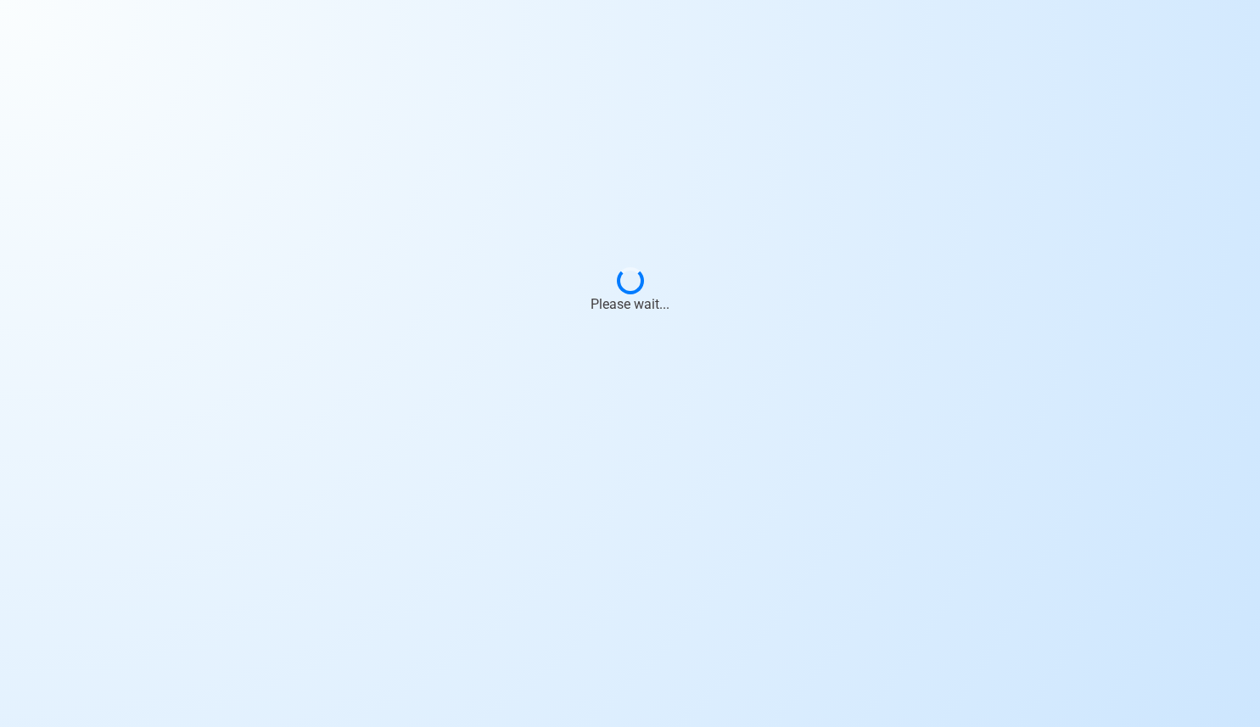
select select "Actively Looking for Job"
select select "Visible for Hiring"
select select "Married"
select select "Male"
select select "PH"
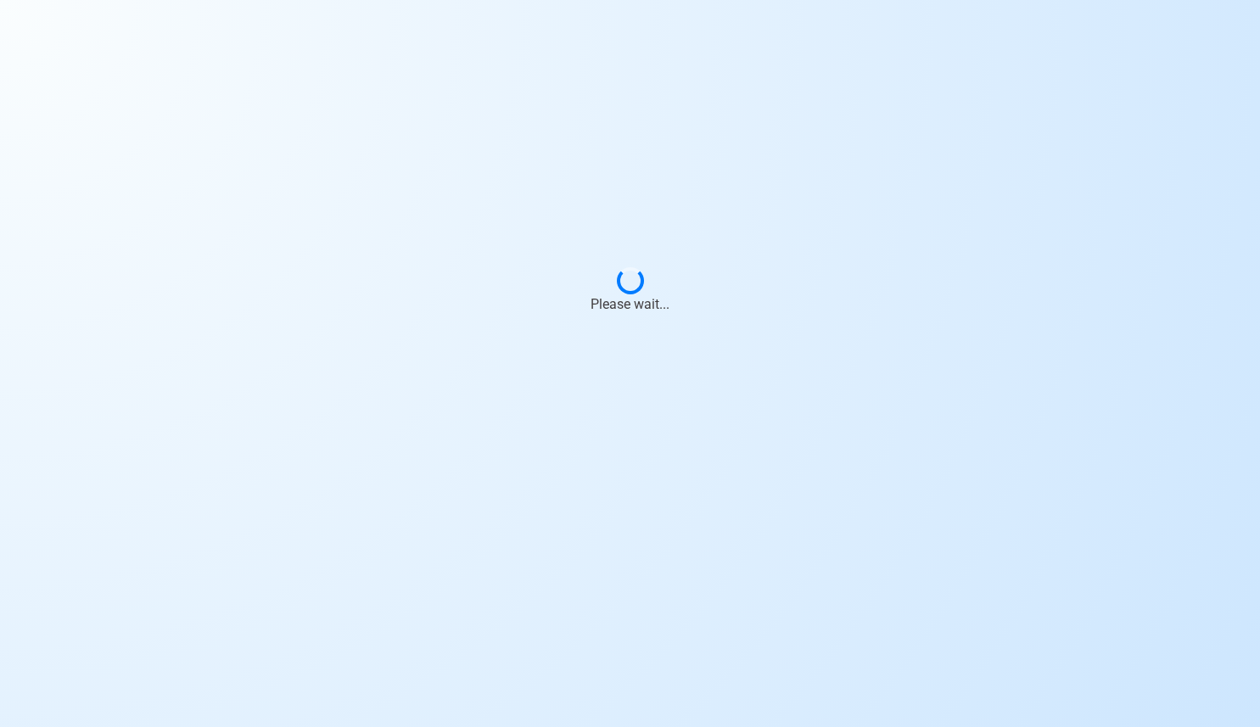
select select "1"
select select "3"
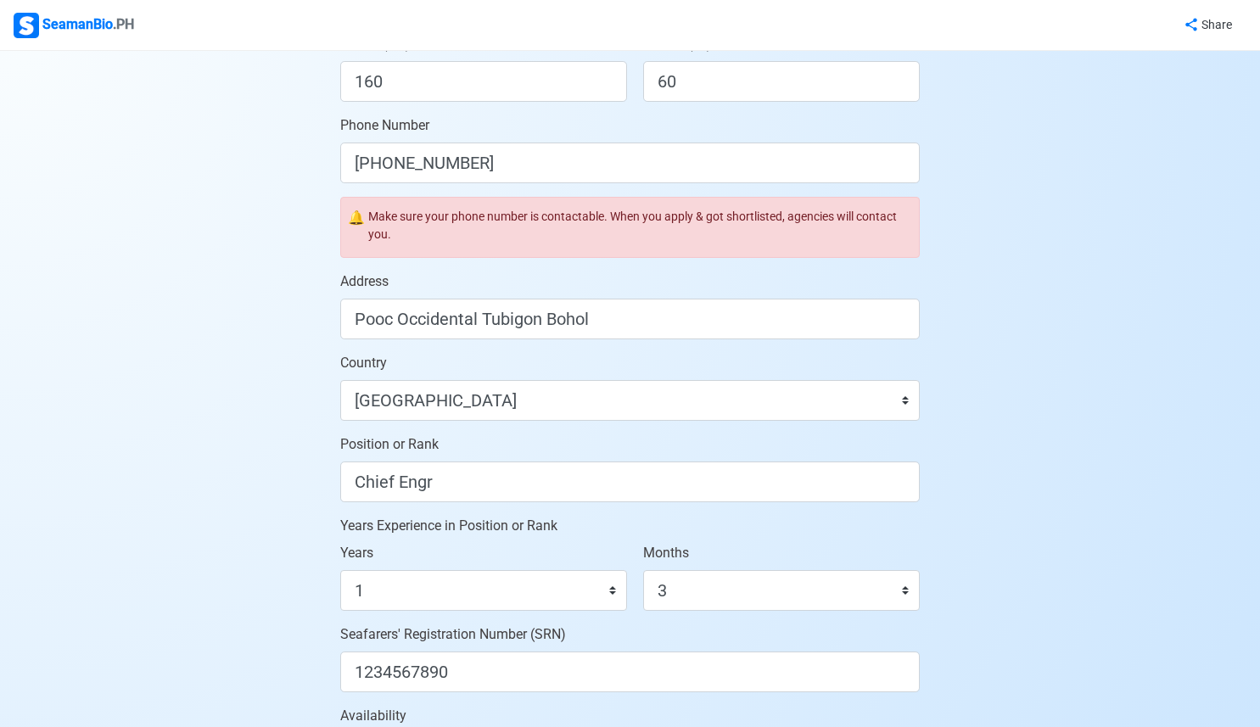
scroll to position [510, 0]
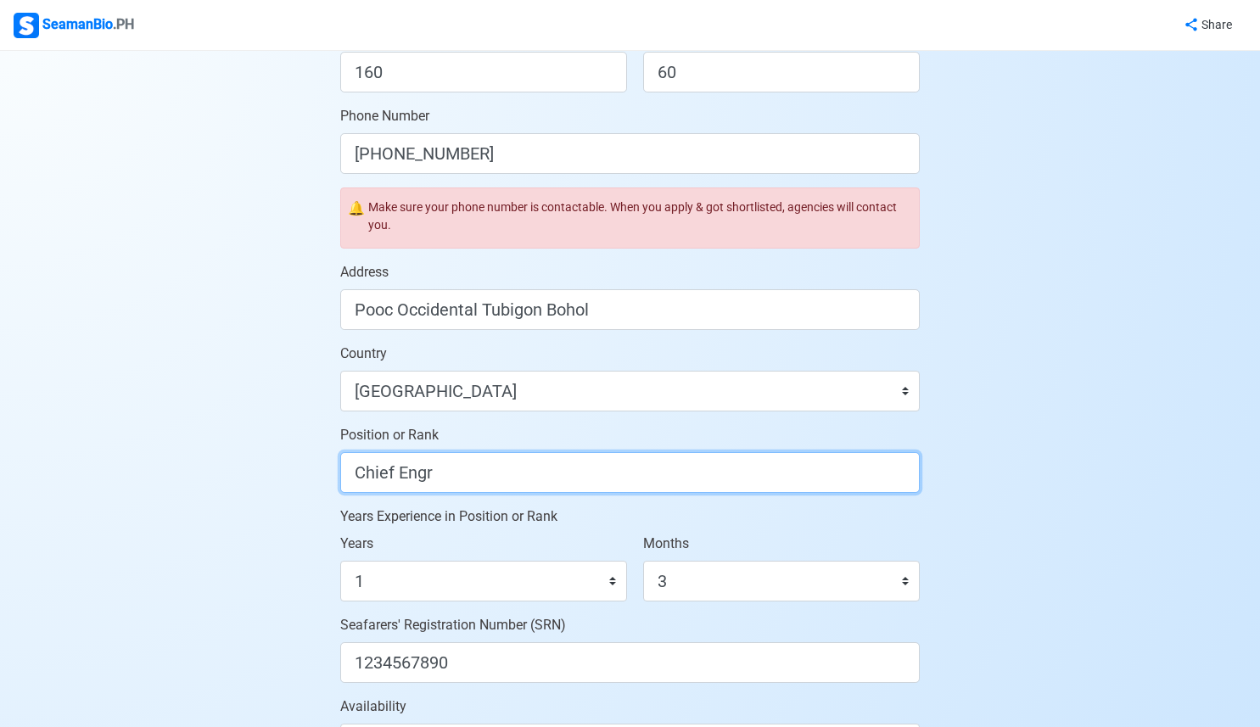
click at [411, 473] on input "Chief Engr" at bounding box center [629, 472] width 579 height 41
type input "Chief [PERSON_NAME]"
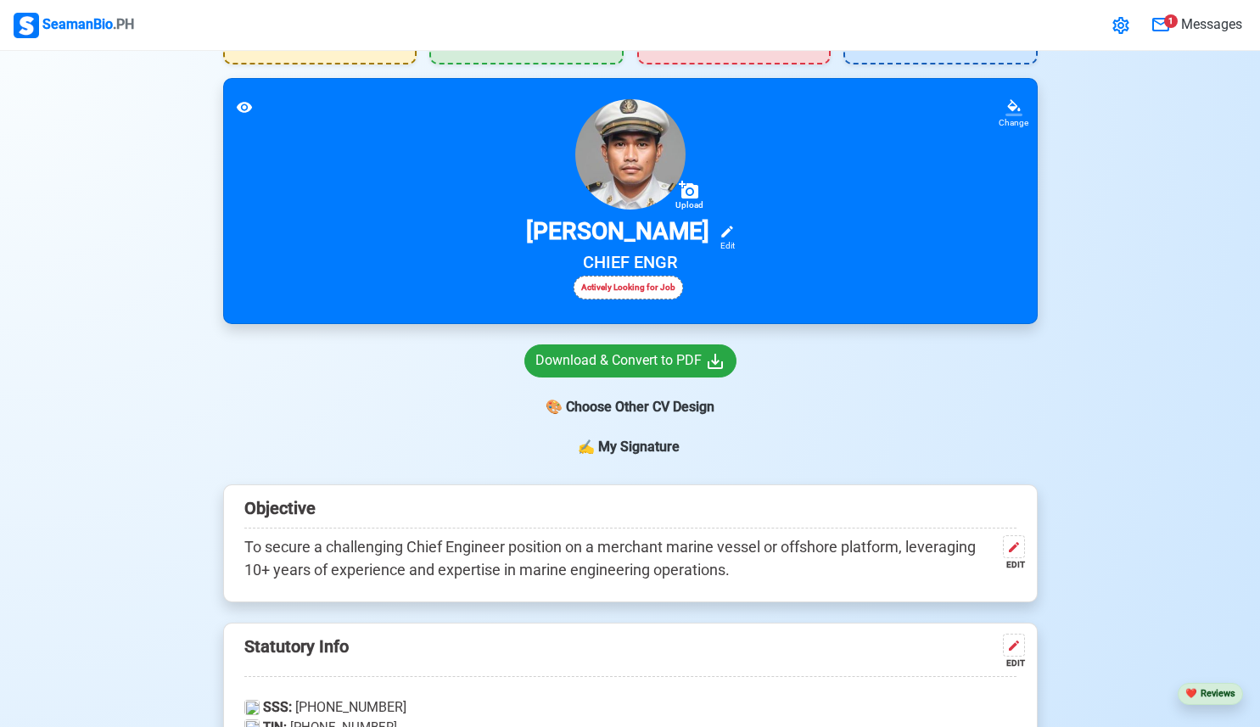
scroll to position [85, 0]
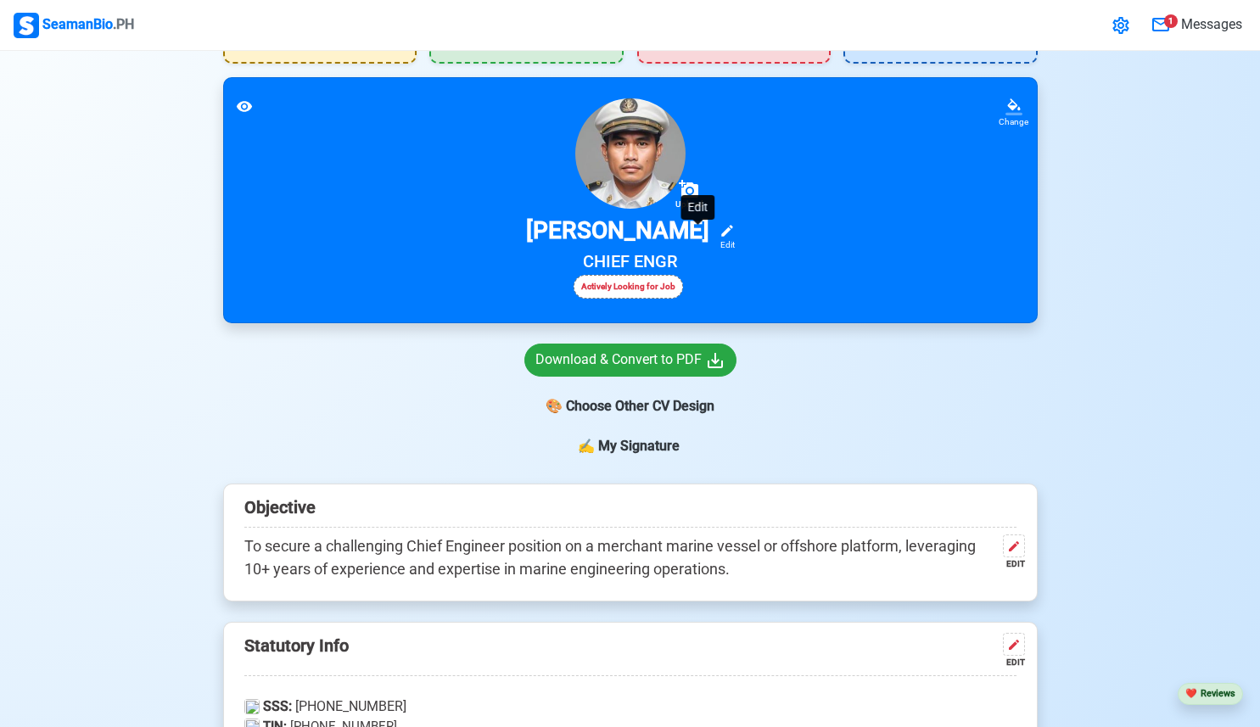
click at [713, 239] on div "Edit" at bounding box center [724, 244] width 22 height 13
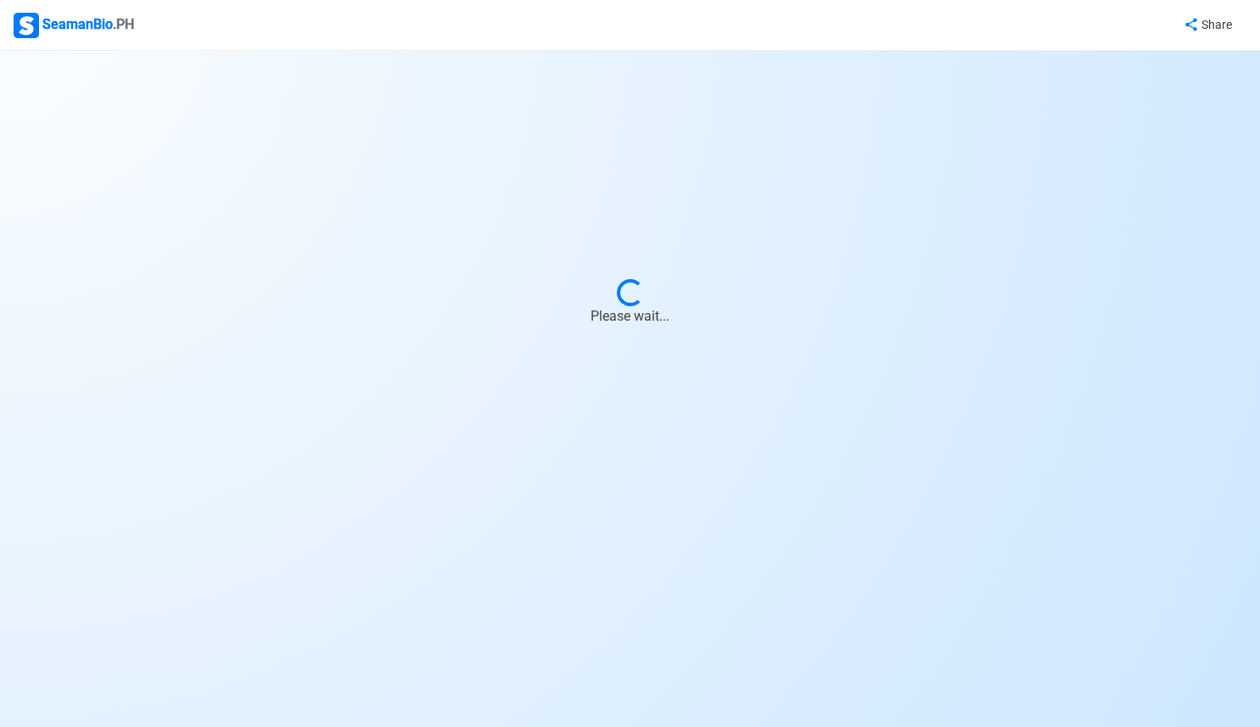
select select "Actively Looking for Job"
select select "Visible for Hiring"
select select "Married"
select select "Male"
select select "PH"
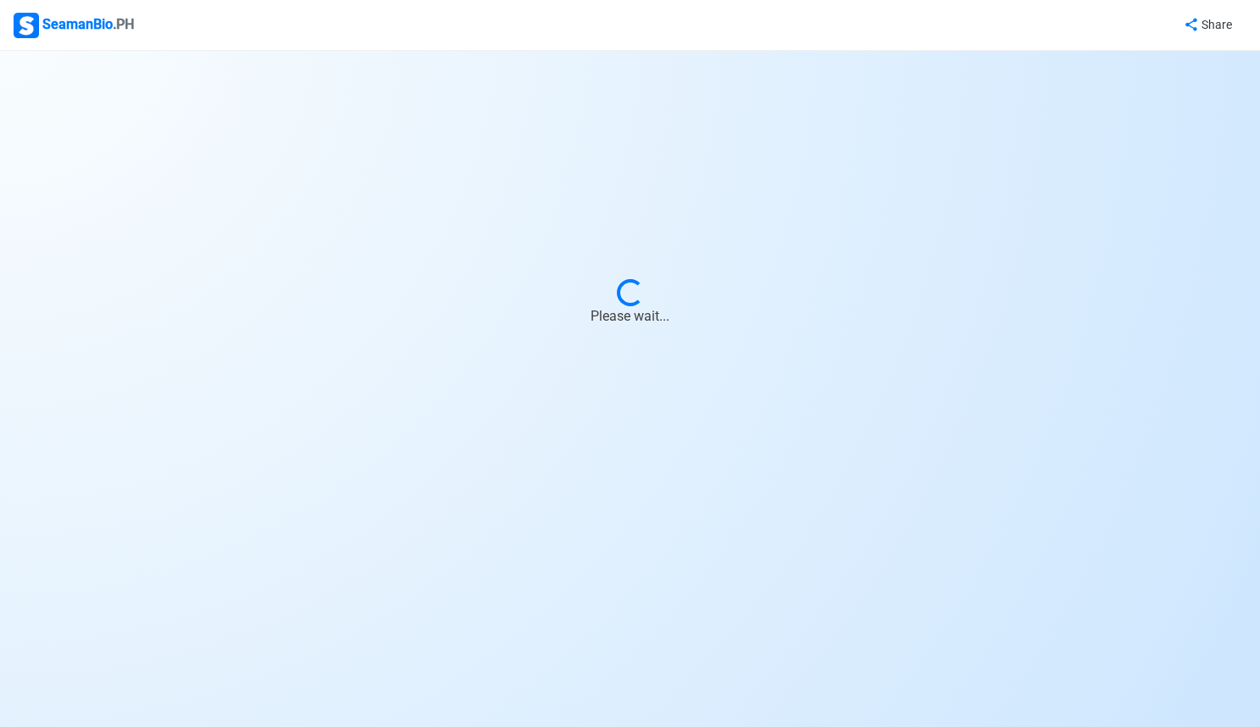
select select "1"
select select "3"
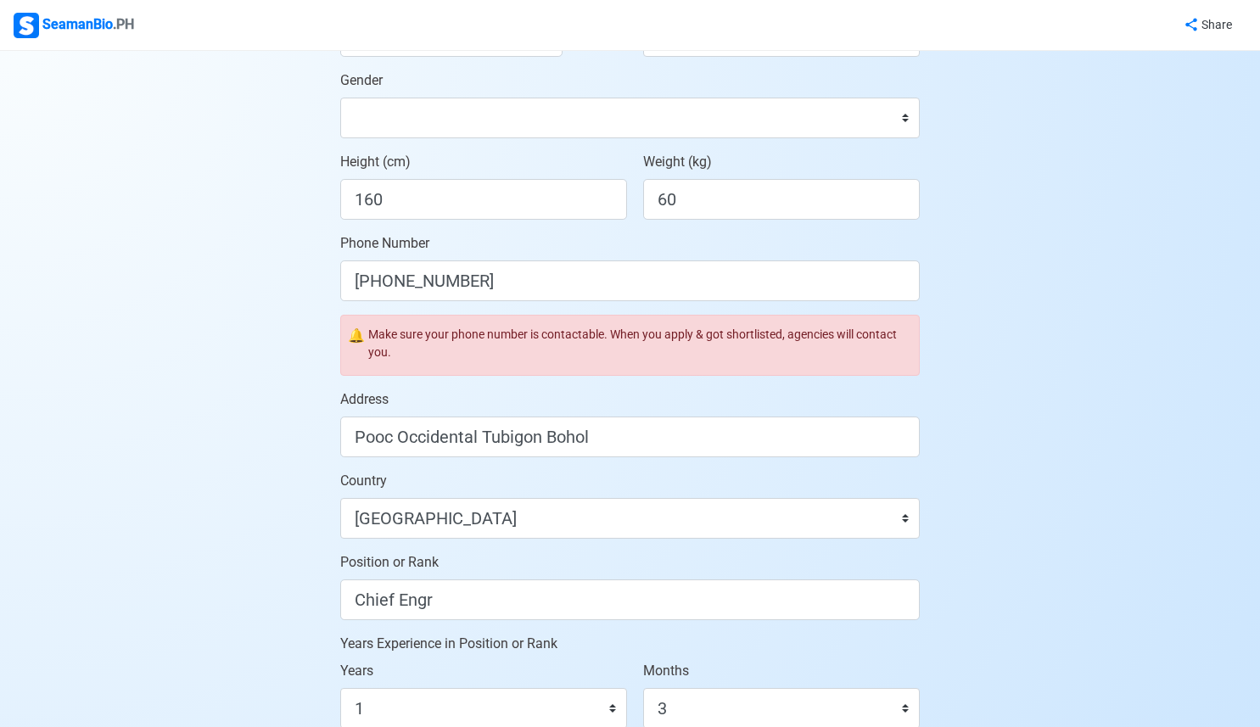
scroll to position [430, 0]
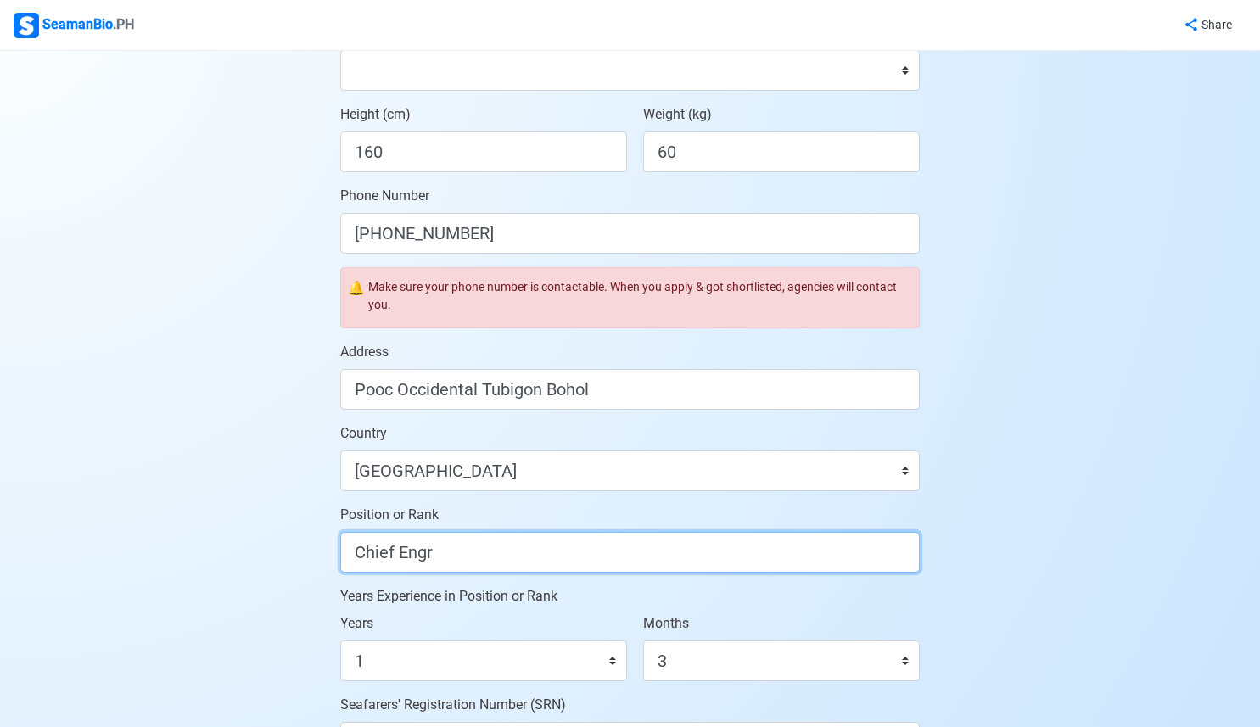
drag, startPoint x: 455, startPoint y: 543, endPoint x: 294, endPoint y: 543, distance: 160.4
click at [294, 543] on div "Account Setup 🗂️ Your Job Status Onboard Actively Looking for Job Not Looking f…" at bounding box center [630, 395] width 1260 height 1548
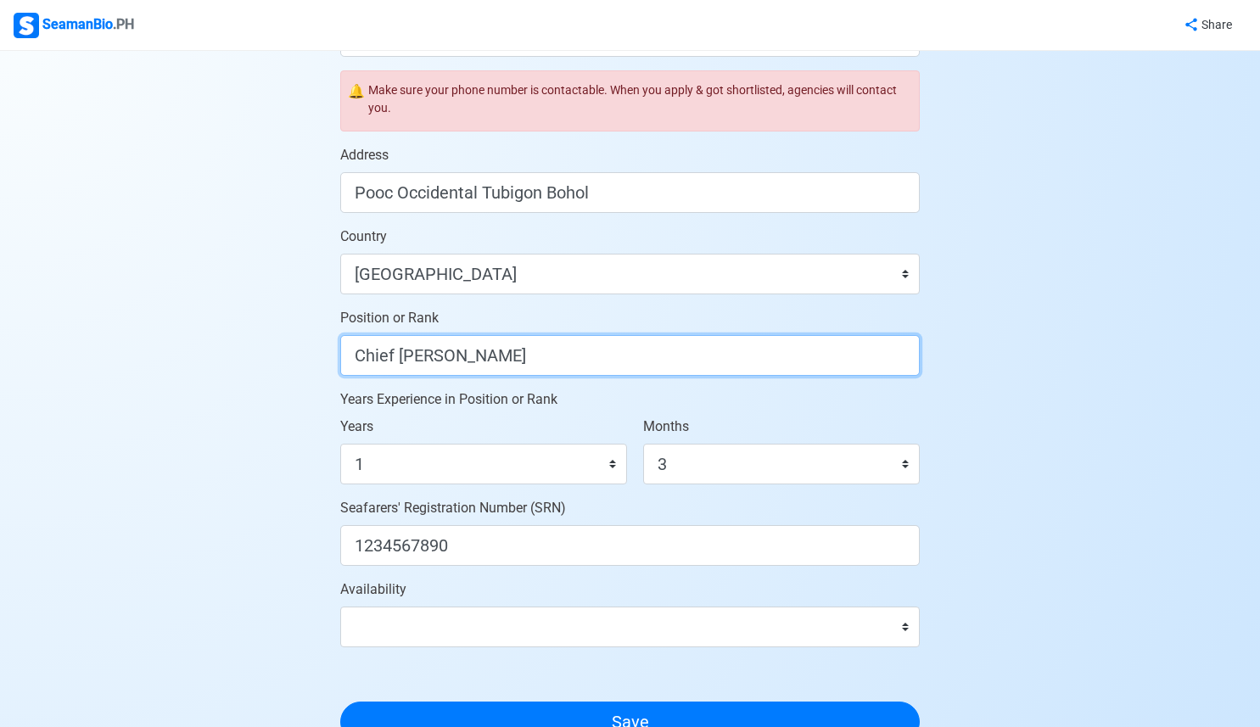
scroll to position [911, 0]
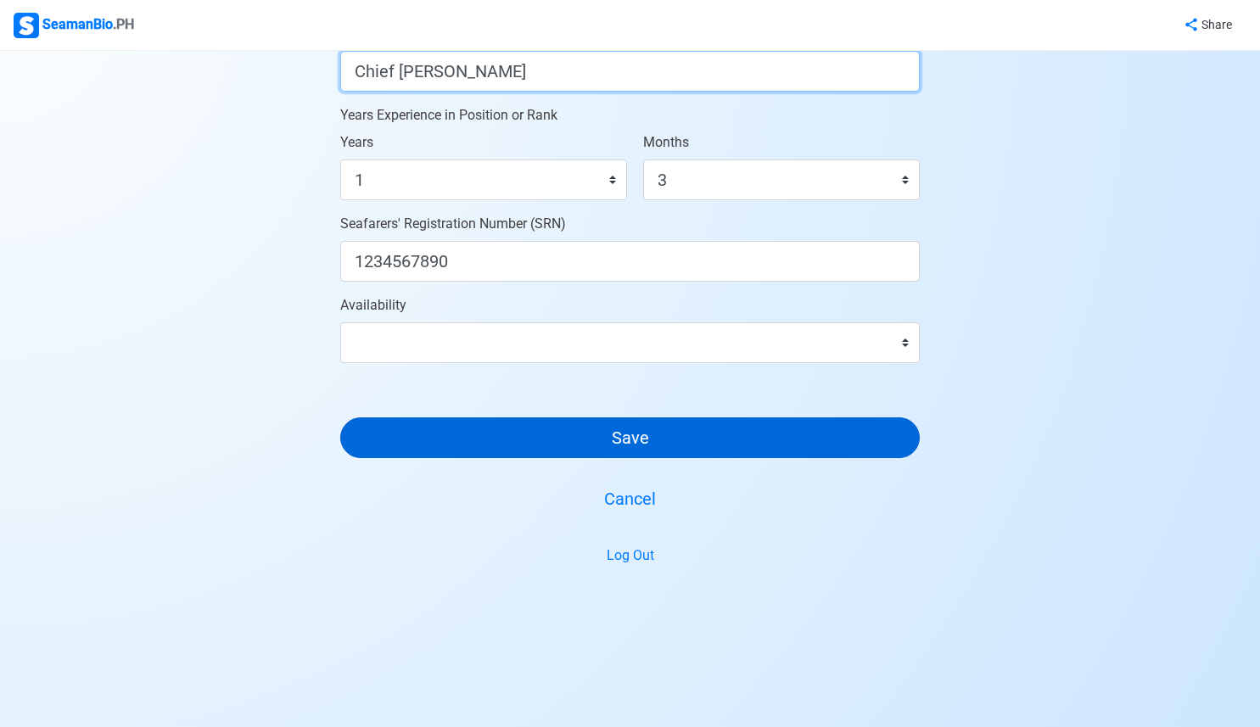
type input "Chief [PERSON_NAME]"
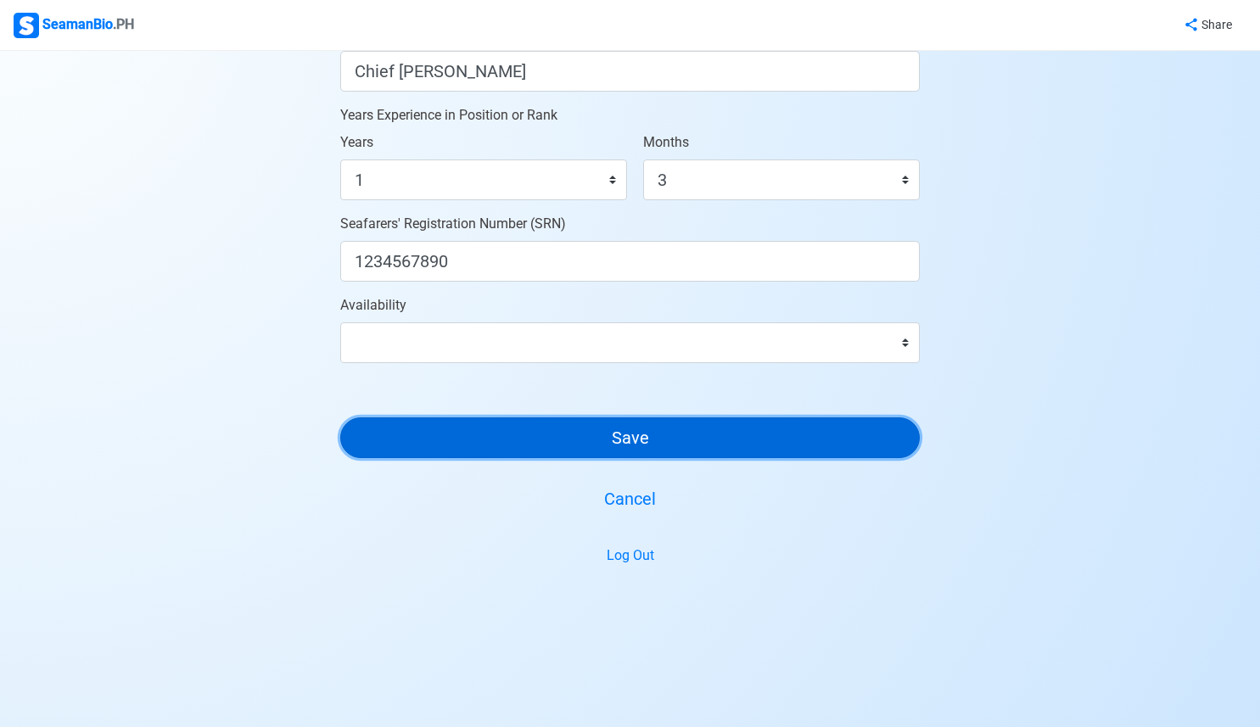
click at [637, 448] on button "Save" at bounding box center [629, 437] width 579 height 41
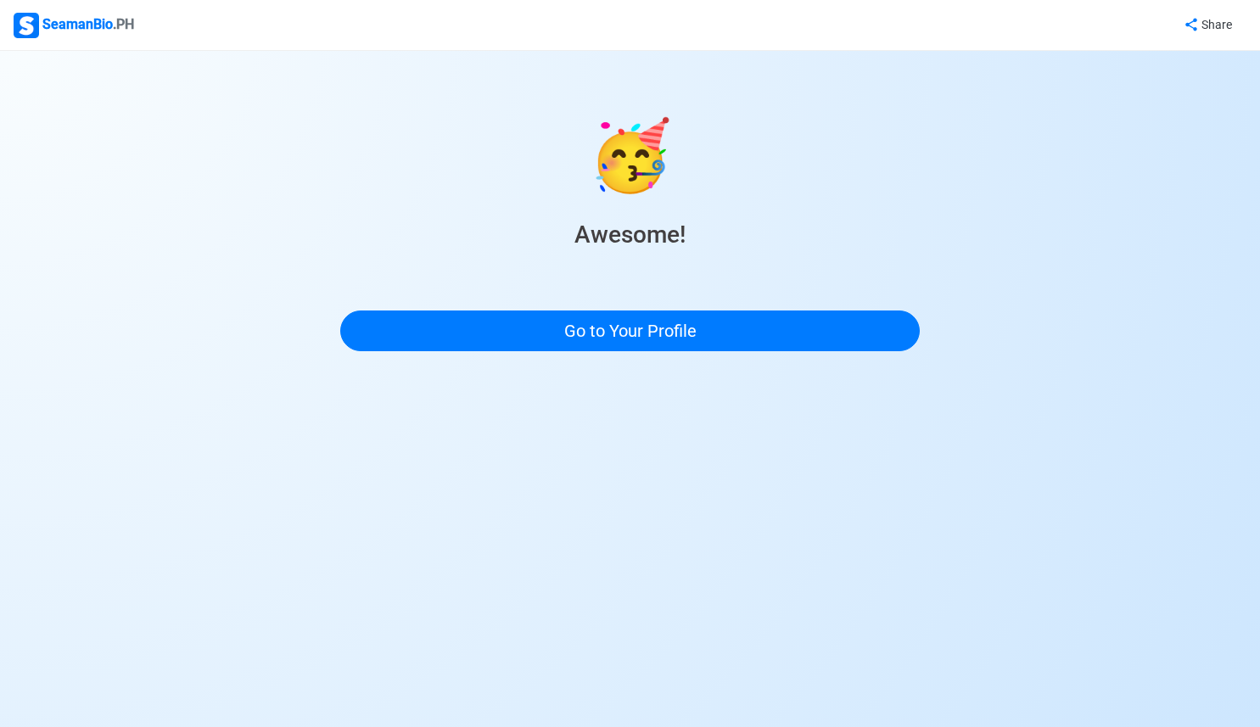
scroll to position [0, 0]
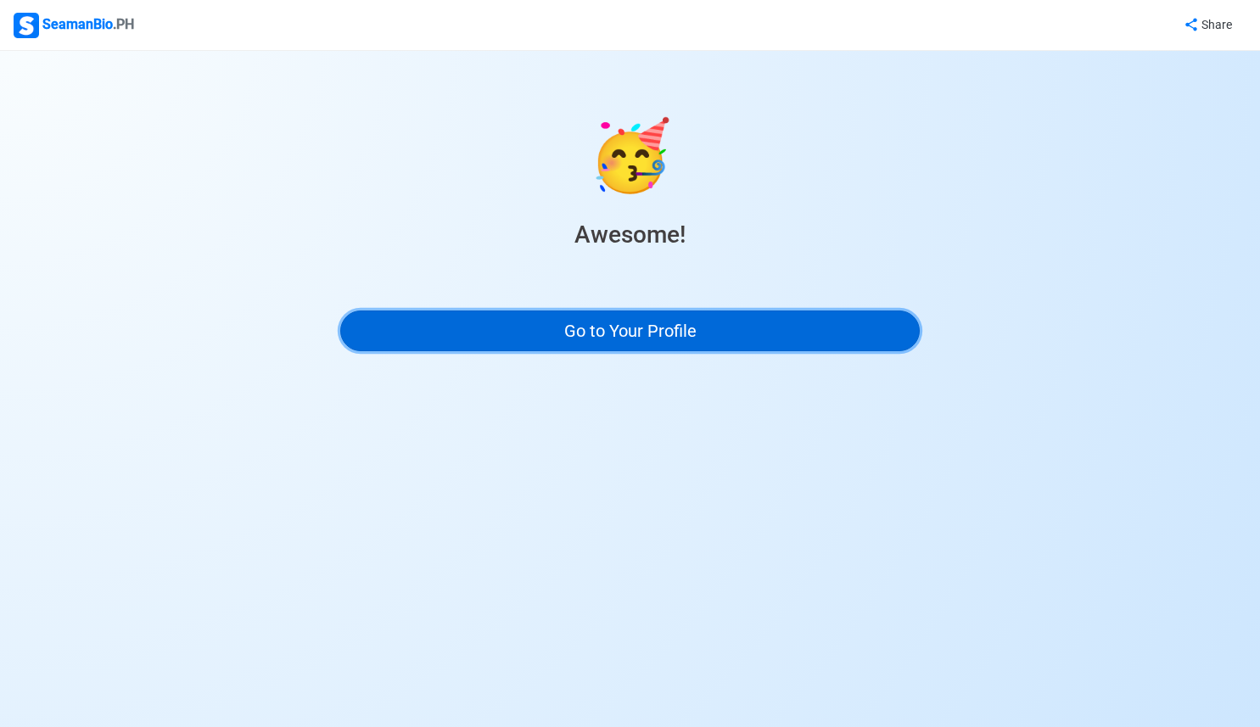
click at [593, 324] on link "Go to Your Profile" at bounding box center [629, 331] width 579 height 41
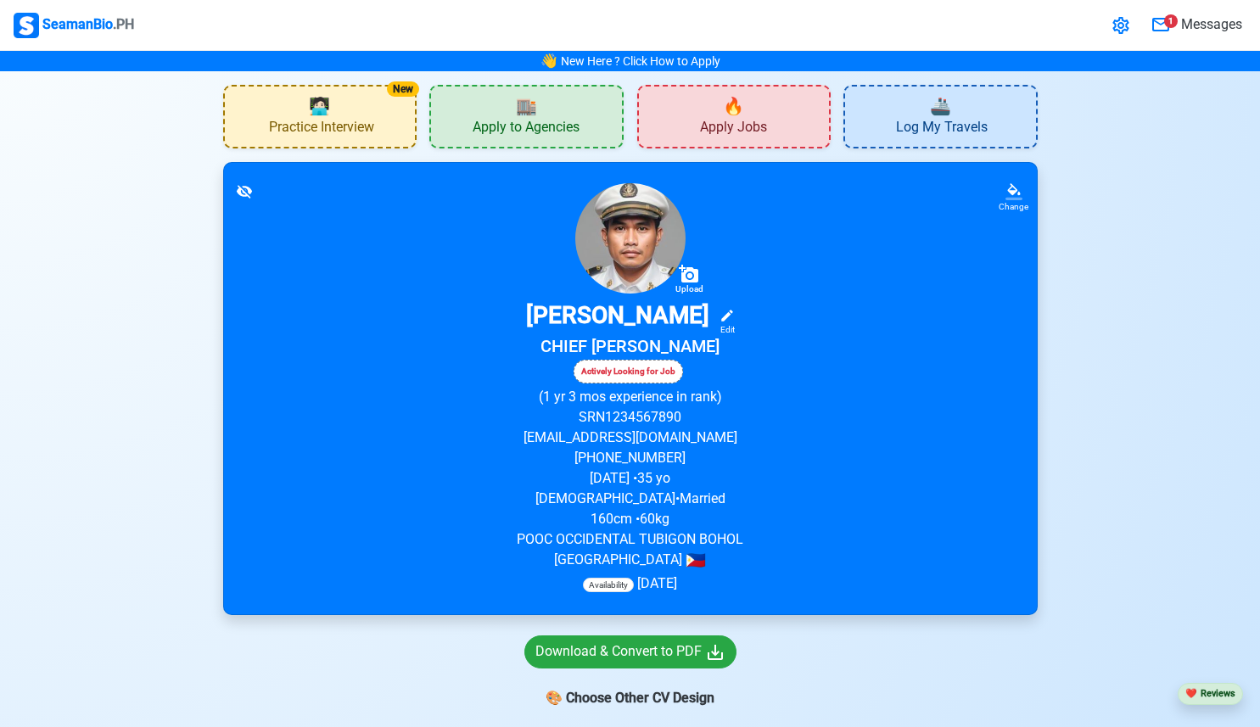
click at [535, 128] on span "Apply to Agencies" at bounding box center [526, 129] width 107 height 21
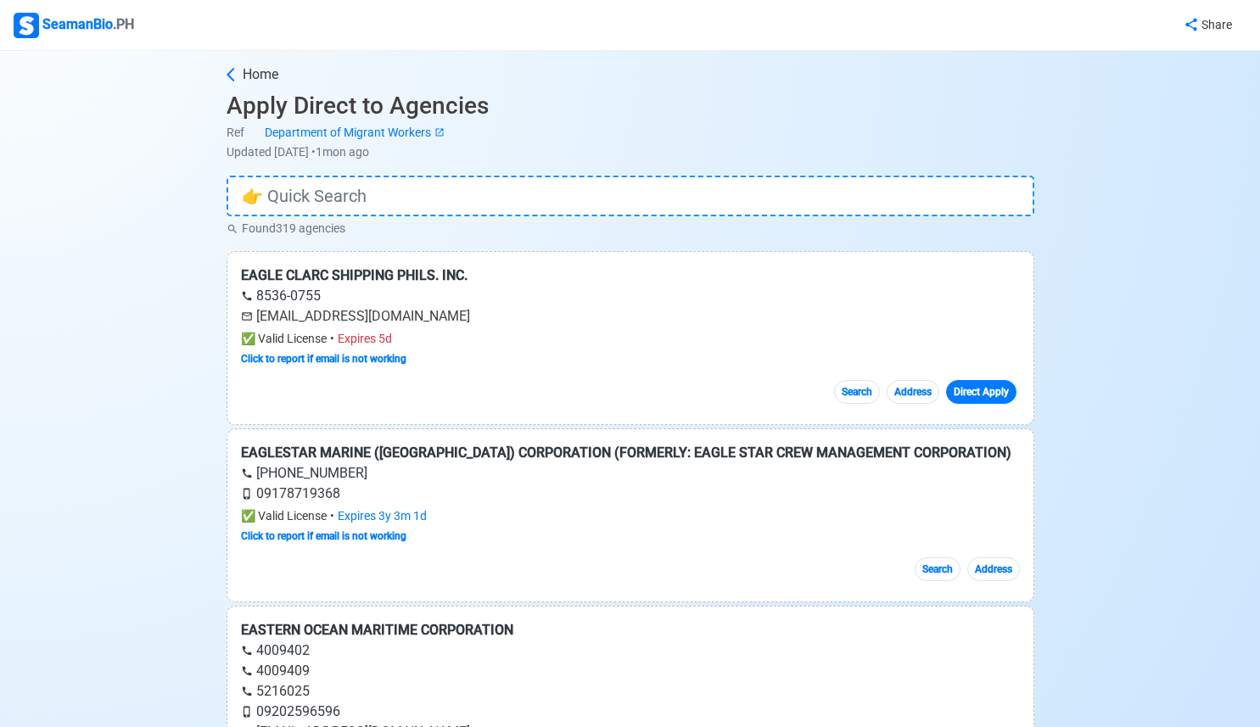
scroll to position [28, 0]
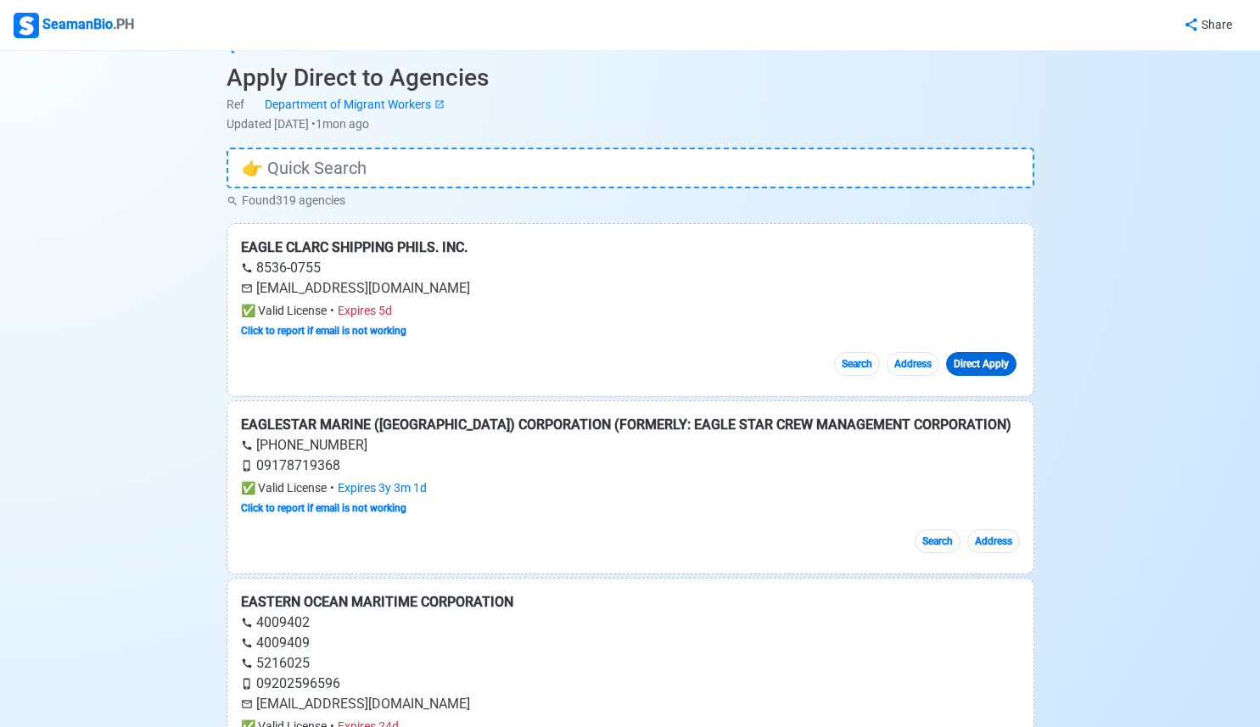
click at [984, 371] on link "Direct Apply" at bounding box center [981, 364] width 70 height 24
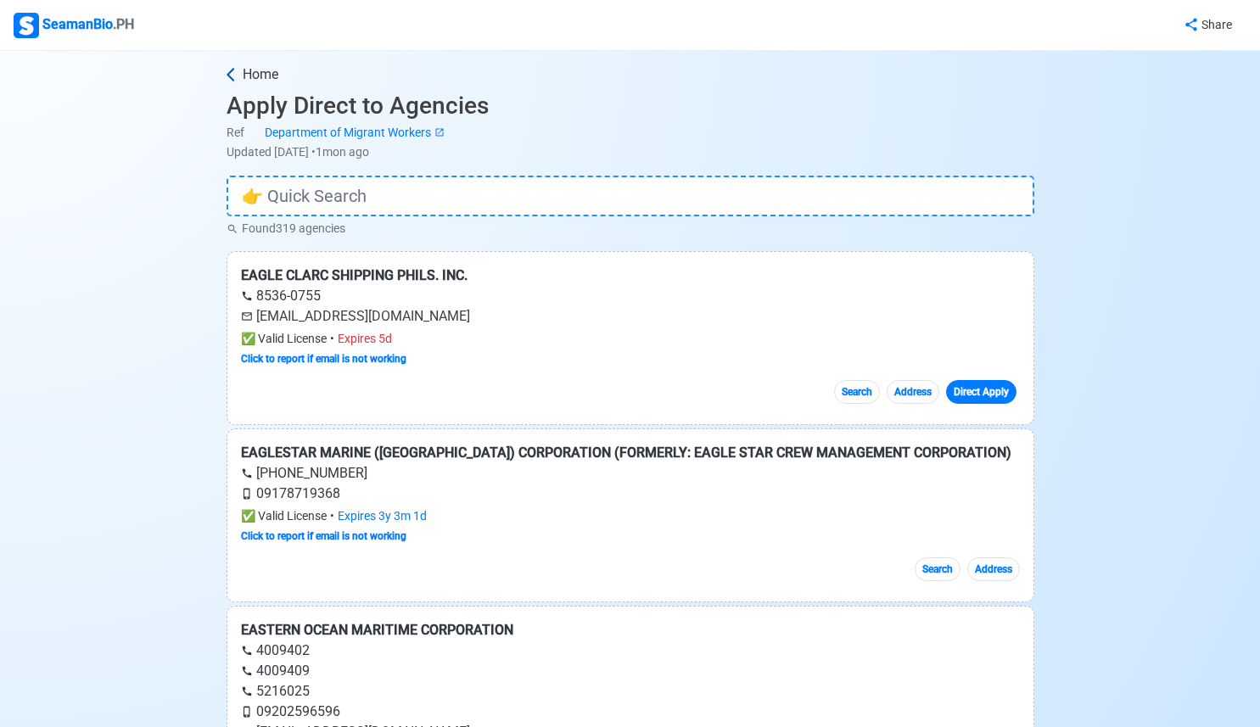
click at [267, 75] on span "Home" at bounding box center [261, 74] width 36 height 20
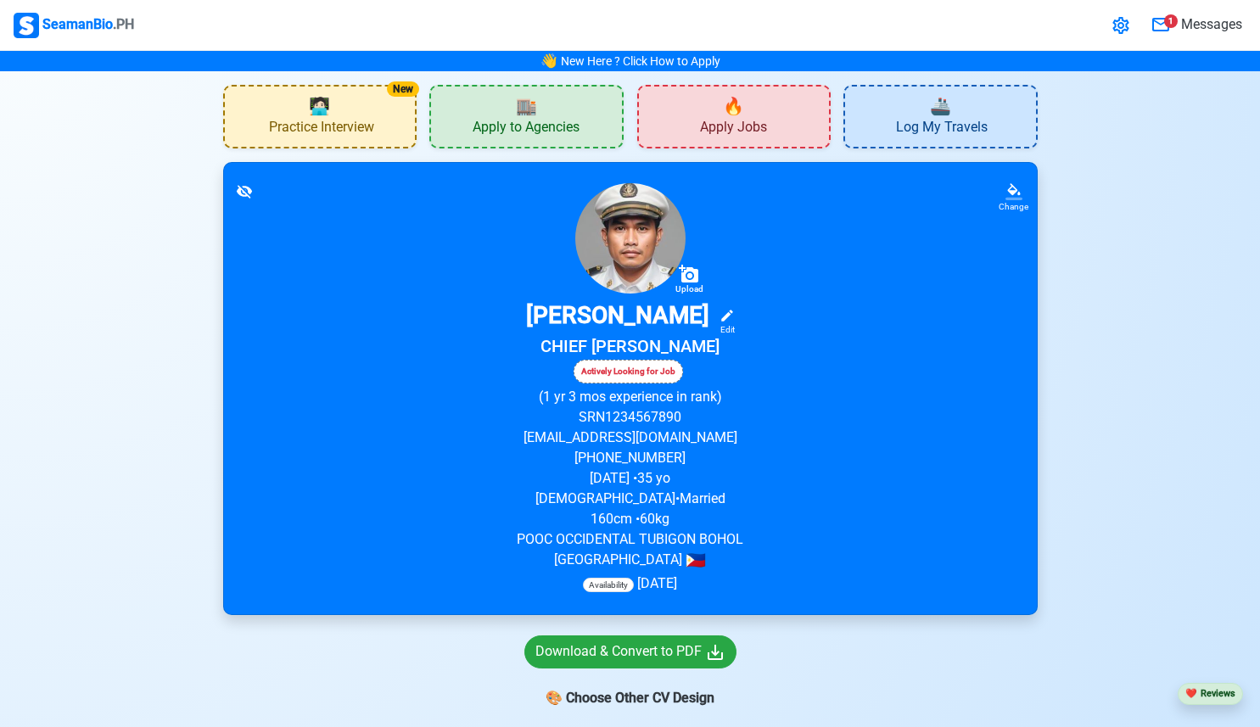
click at [242, 194] on icon at bounding box center [243, 191] width 15 height 13
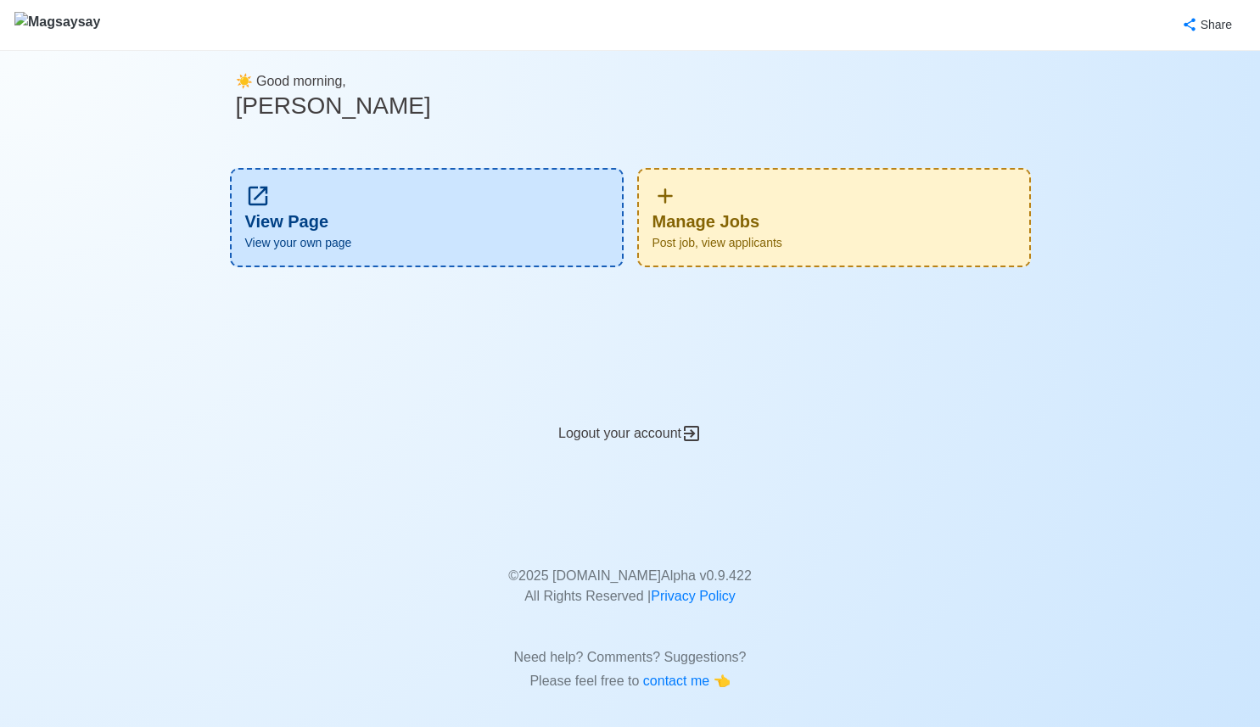
click at [694, 244] on span "Post job, view applicants" at bounding box center [833, 243] width 363 height 18
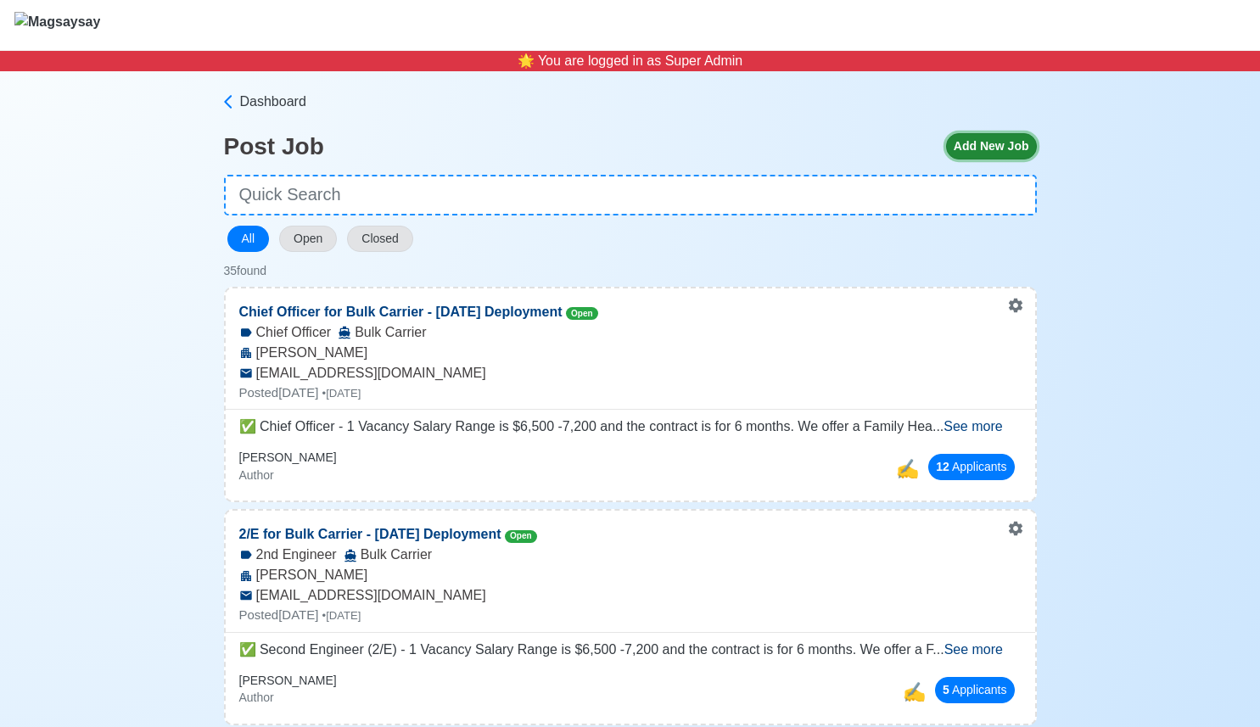
click at [984, 139] on button "Add New Job" at bounding box center [991, 146] width 91 height 26
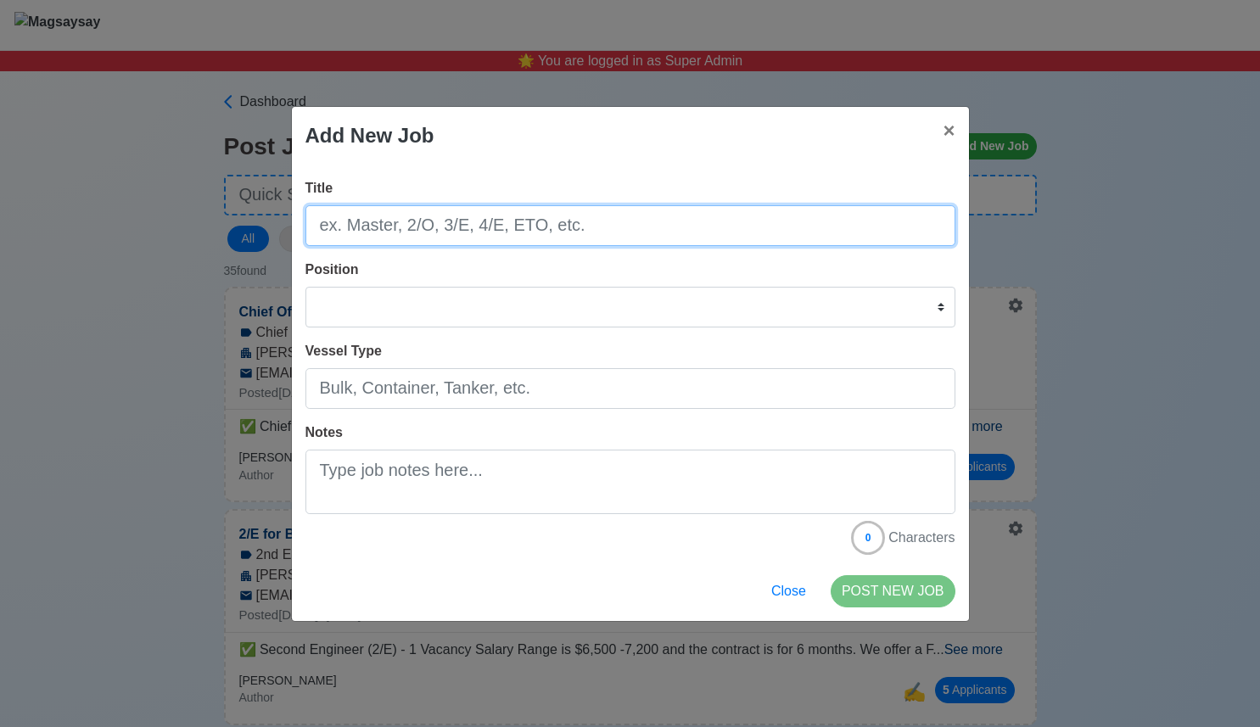
click at [871, 237] on input "Title" at bounding box center [630, 225] width 650 height 41
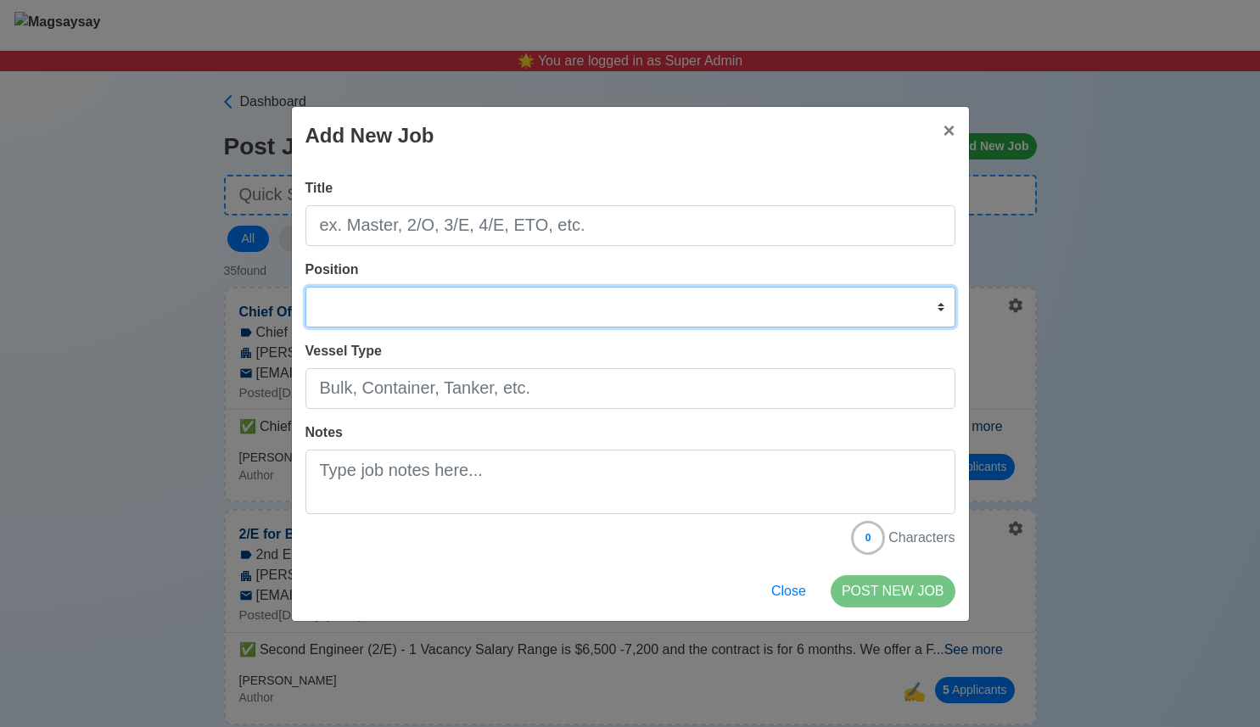
click at [809, 312] on select "Master Chief Officer 2nd Officer 3rd Officer Junior Officer Chief Engineer 2nd …" at bounding box center [630, 307] width 650 height 41
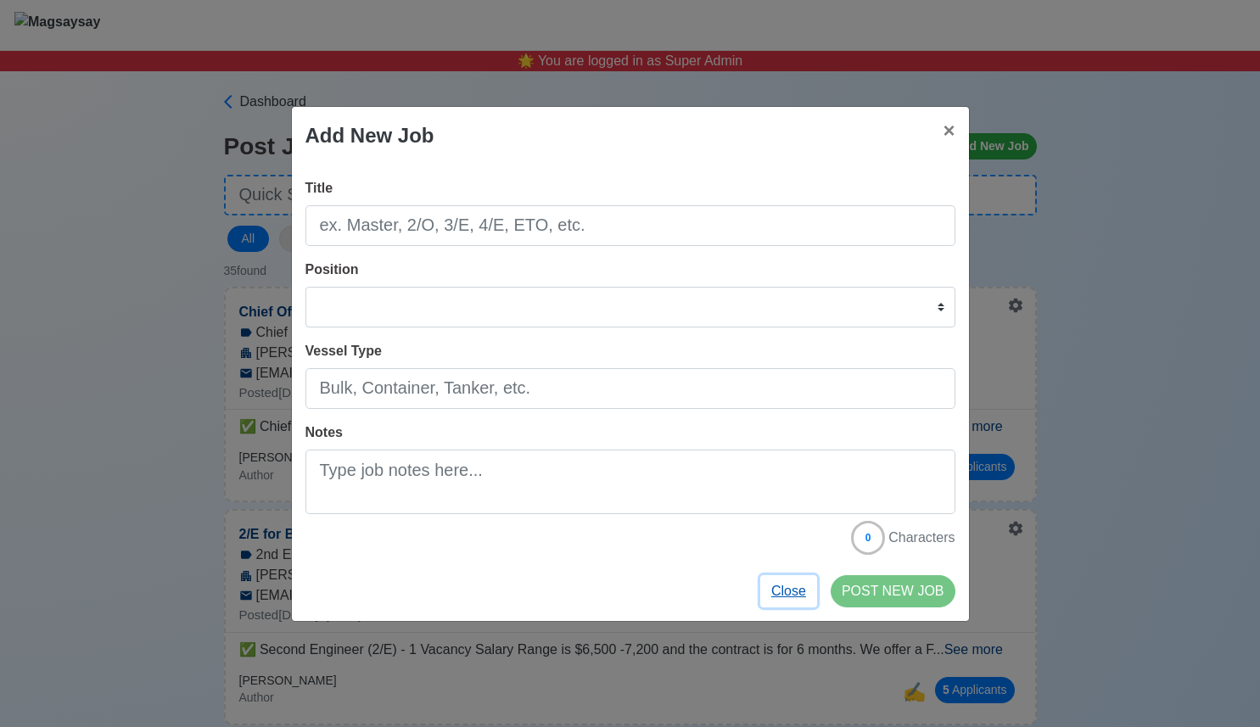
click at [781, 589] on button "Close" at bounding box center [788, 591] width 57 height 32
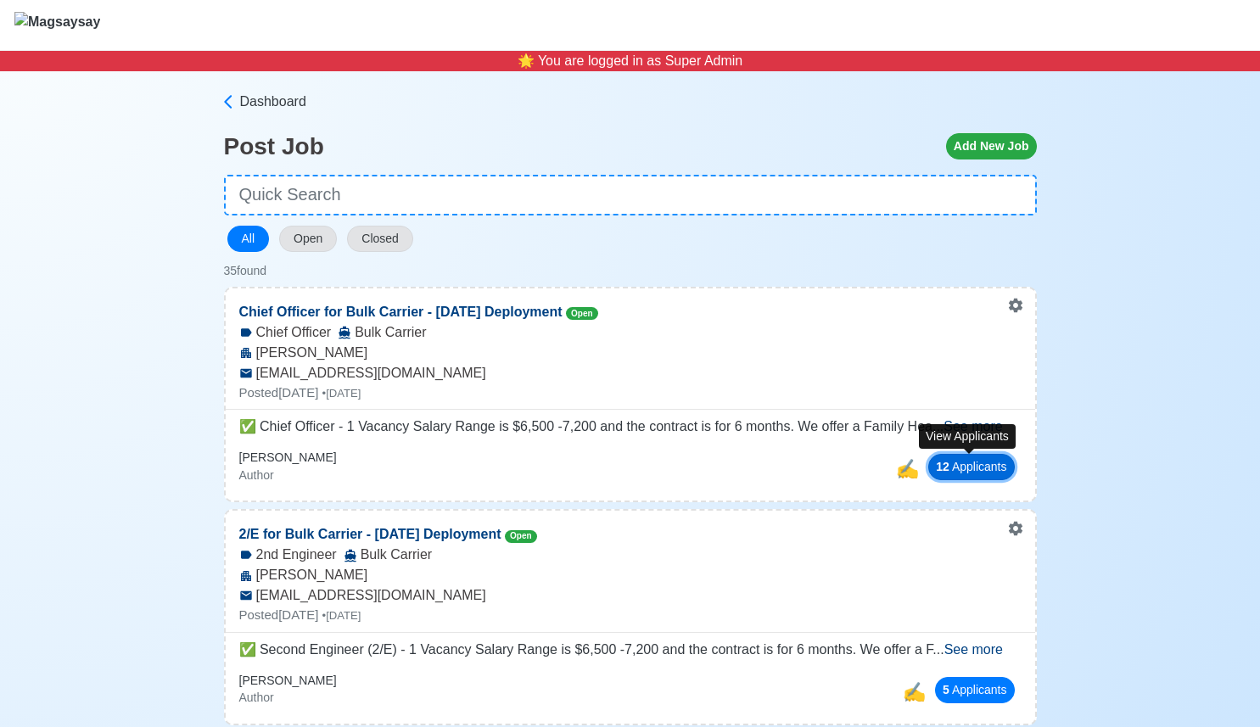
click at [986, 478] on button "12 Applicant s" at bounding box center [971, 467] width 86 height 26
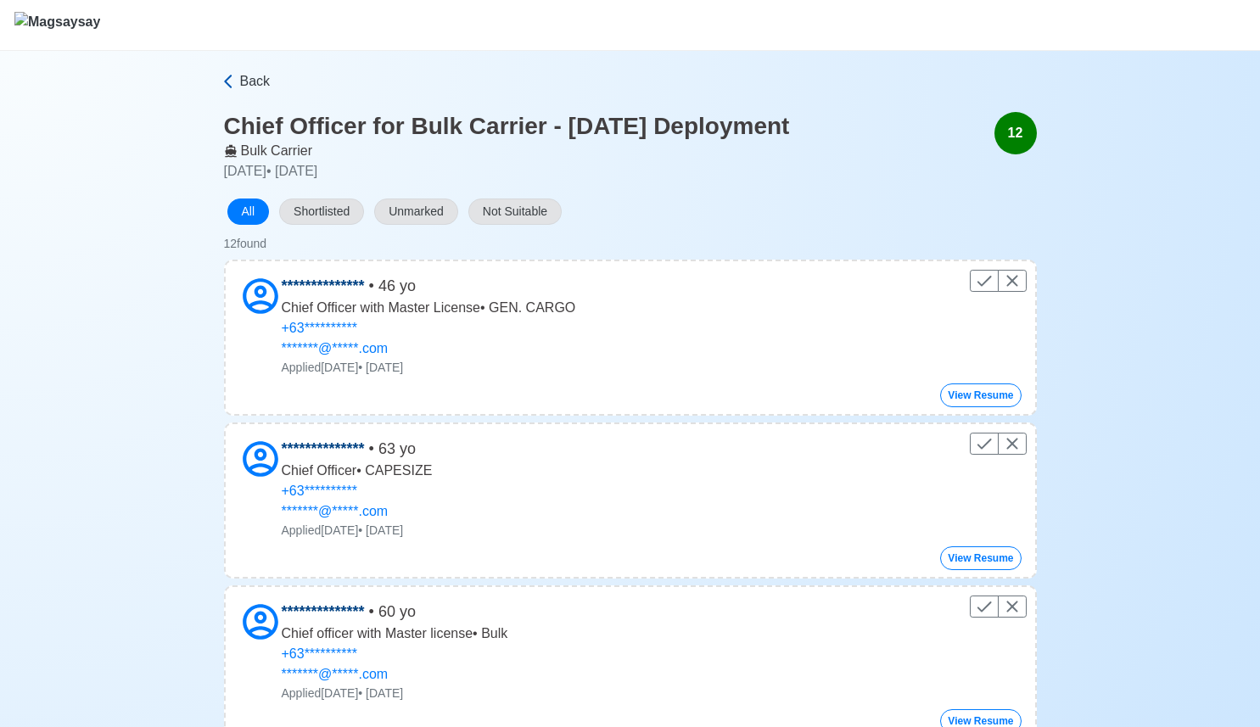
click at [250, 85] on span "Back" at bounding box center [255, 81] width 31 height 20
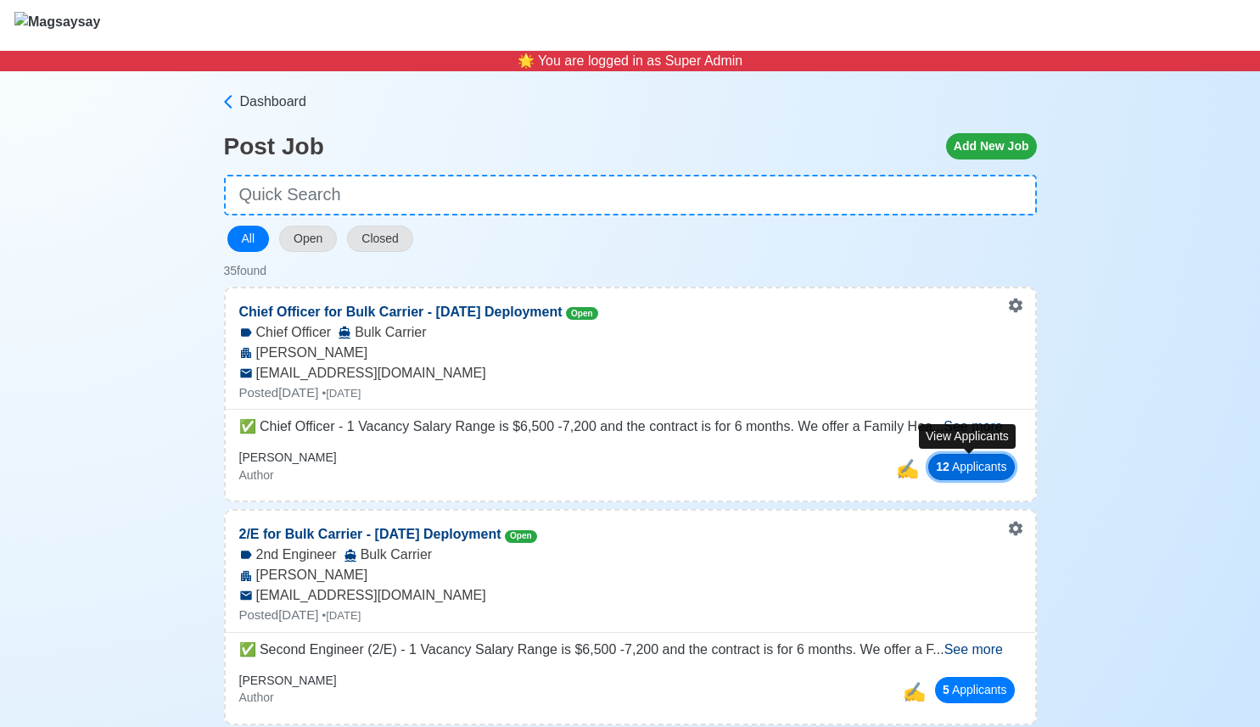
click at [946, 462] on button "12 Applicant s" at bounding box center [971, 467] width 86 height 26
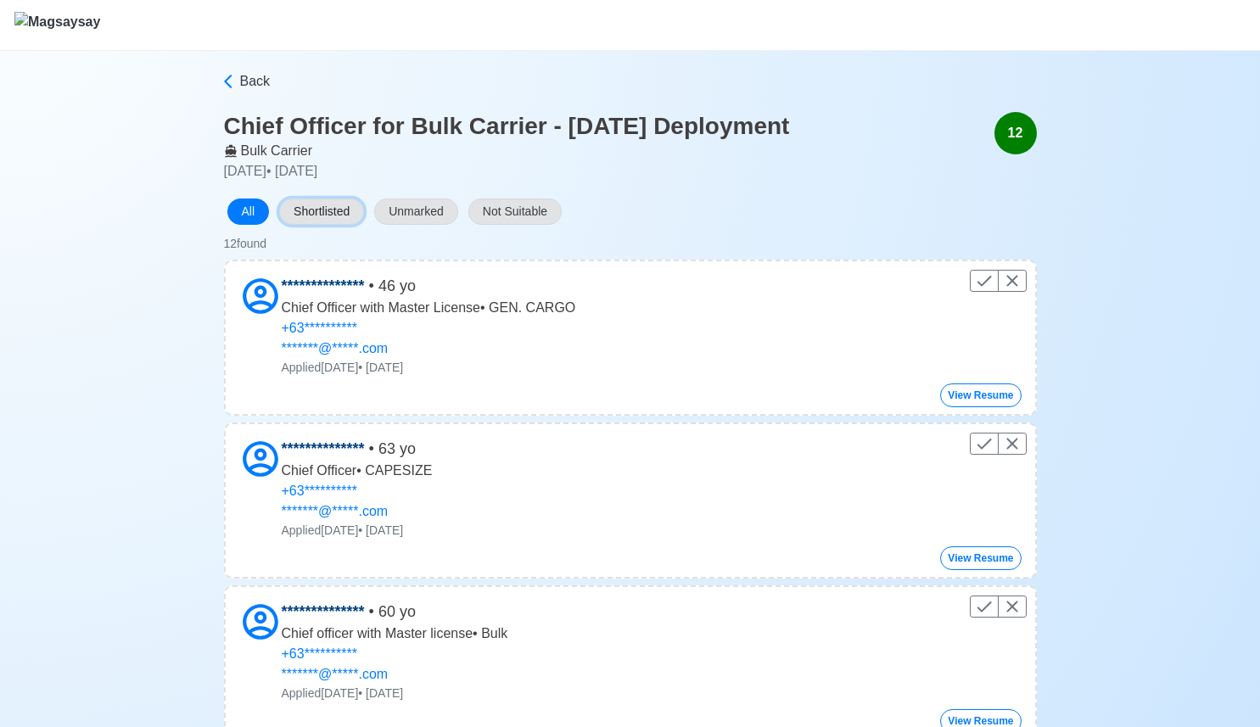
click at [340, 213] on button "Shortlisted" at bounding box center [321, 212] width 85 height 26
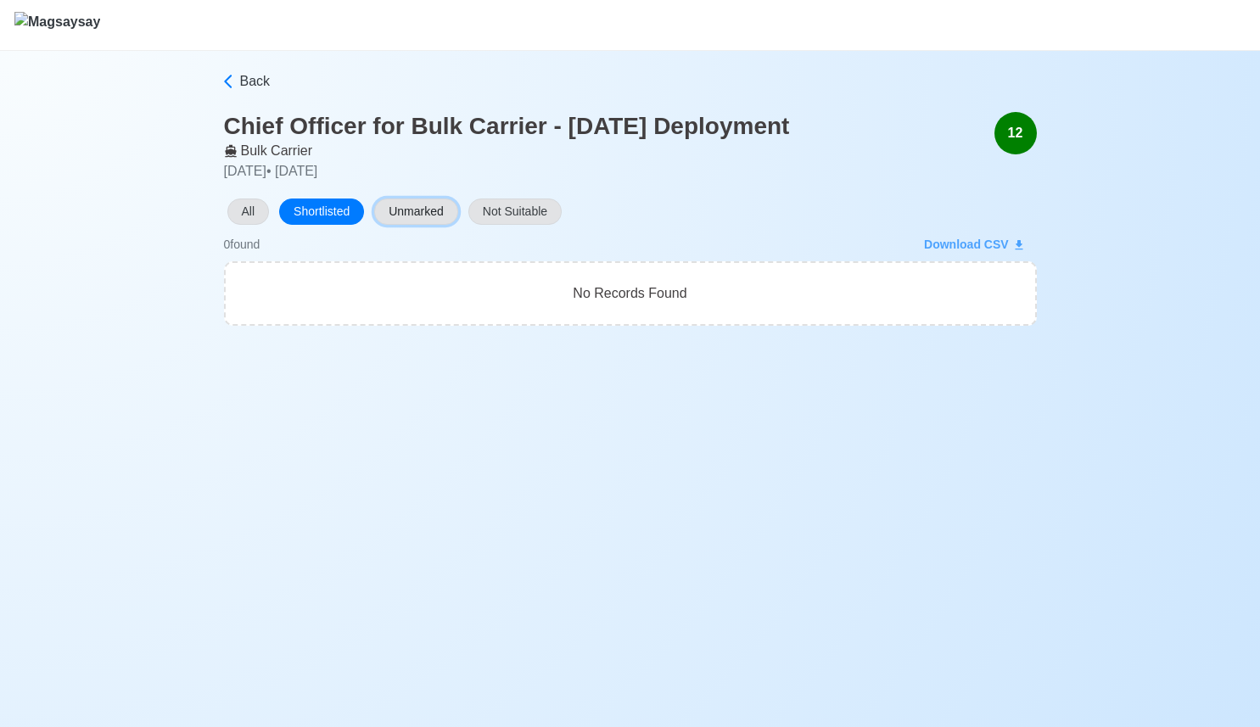
click at [456, 201] on button "Unmarked" at bounding box center [416, 212] width 84 height 26
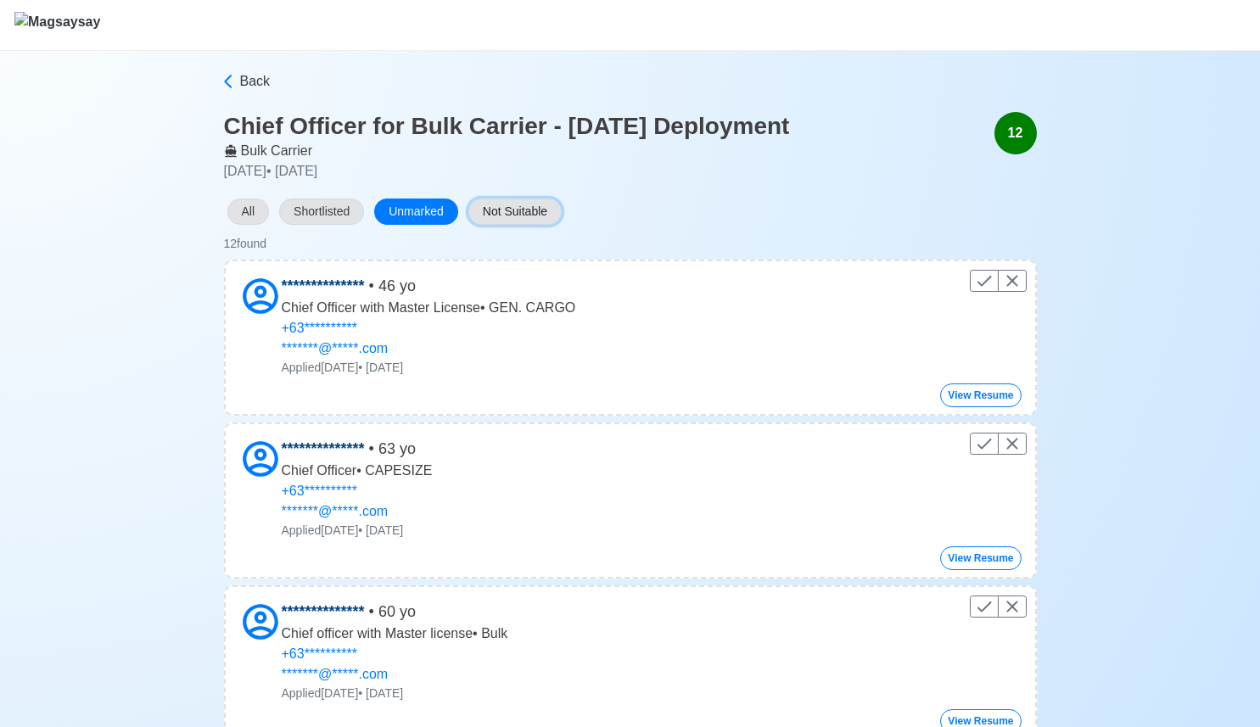
click at [539, 205] on button "Not Suitable" at bounding box center [514, 212] width 93 height 26
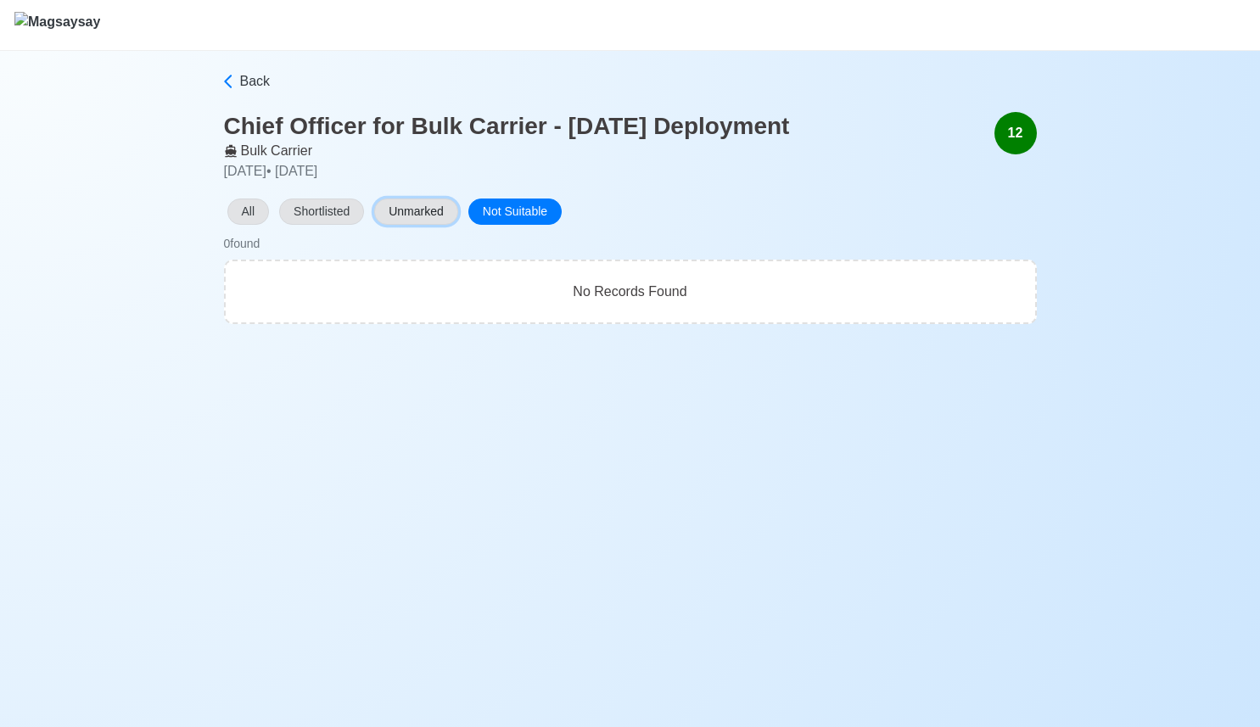
click at [417, 202] on button "Unmarked" at bounding box center [416, 212] width 84 height 26
